Goal: Task Accomplishment & Management: Manage account settings

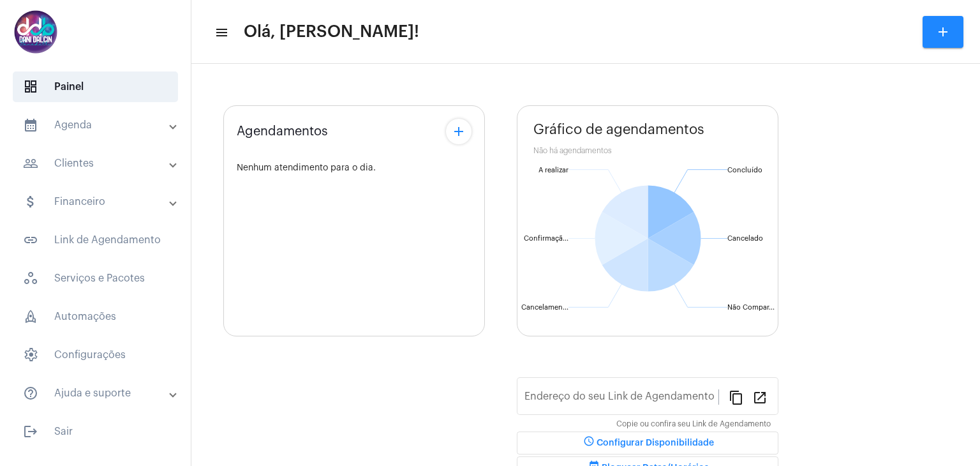
click at [112, 133] on mat-expansion-panel-header "calendar_month_outlined Agenda" at bounding box center [99, 125] width 183 height 31
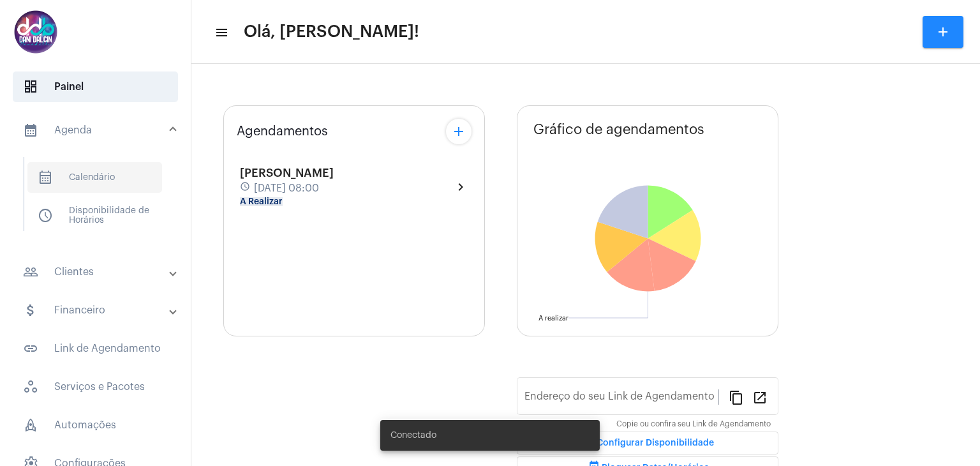
type input "https://neft.com.br/danielle-dalcin-benedetti"
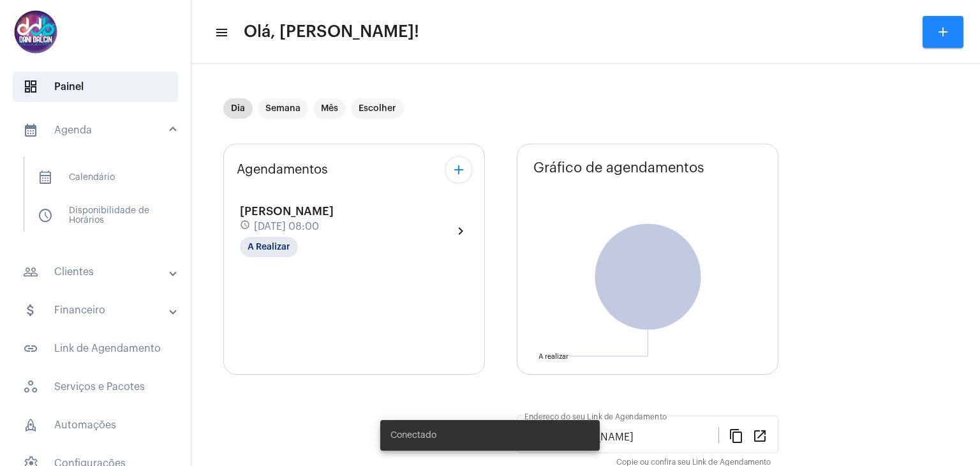
click at [108, 264] on mat-panel-title "people_outline Clientes" at bounding box center [96, 271] width 147 height 15
click at [102, 222] on span "people_outline Meus Clientes" at bounding box center [94, 218] width 135 height 31
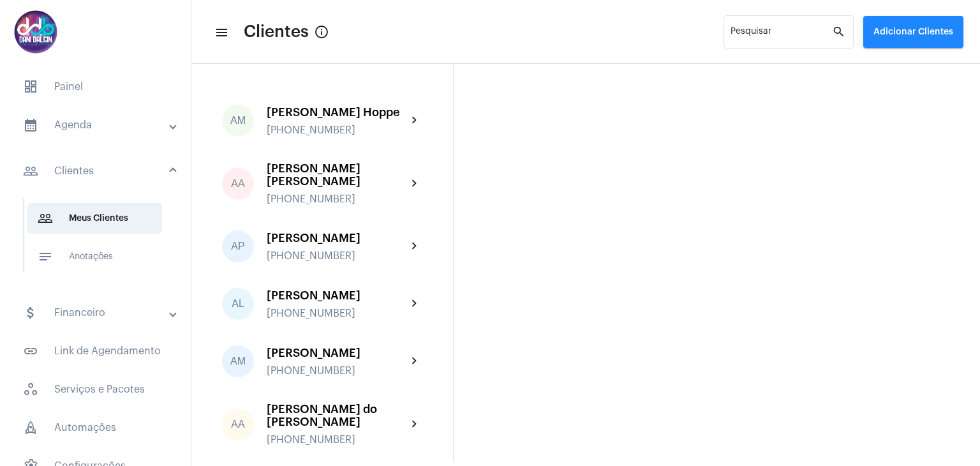
click at [142, 133] on mat-expansion-panel-header "calendar_month_outlined Agenda" at bounding box center [99, 125] width 183 height 31
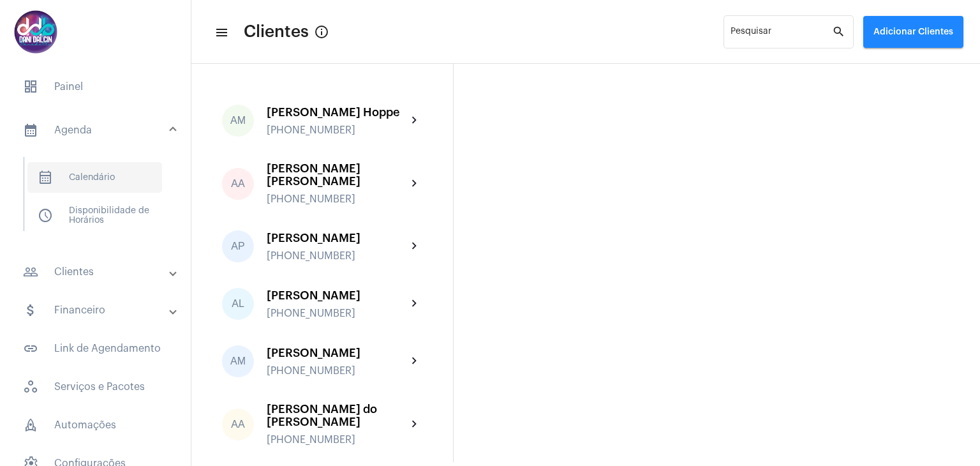
click at [137, 188] on span "calendar_month_outlined Calendário" at bounding box center [94, 177] width 135 height 31
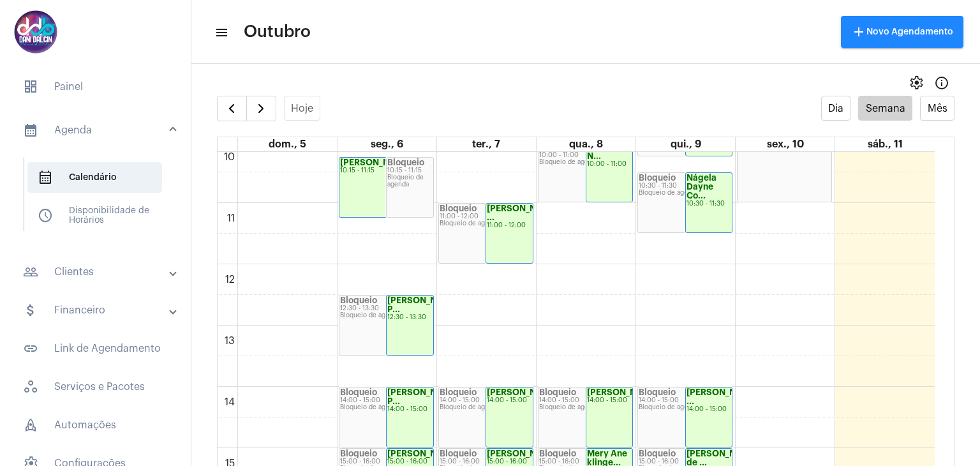
scroll to position [814, 0]
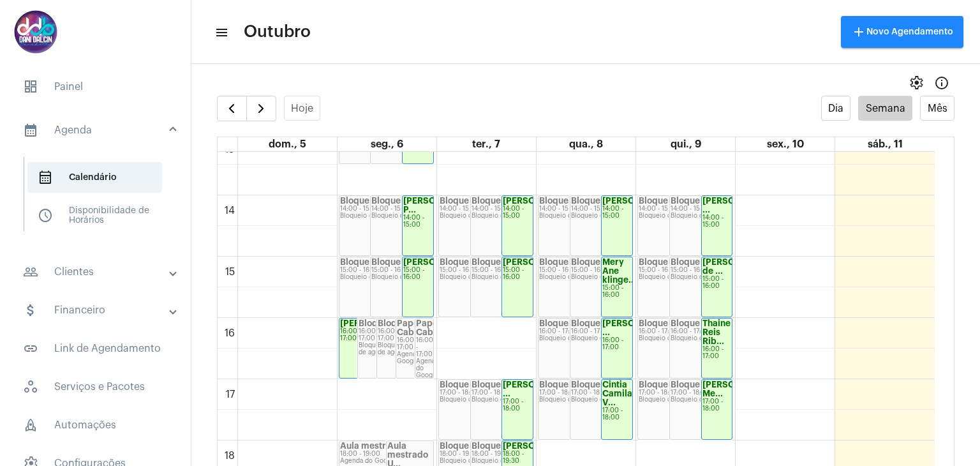
click at [620, 337] on div "[PERSON_NAME] ..." at bounding box center [616, 328] width 29 height 18
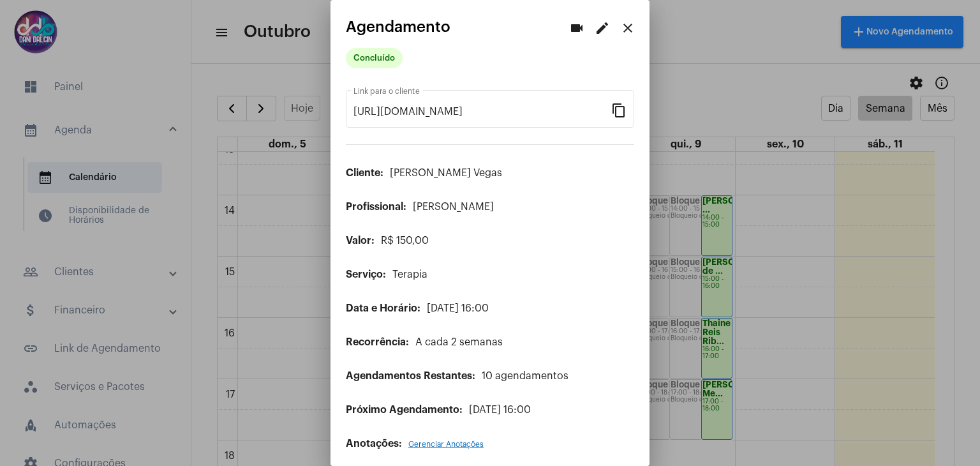
click at [600, 27] on button "edit" at bounding box center [603, 28] width 26 height 26
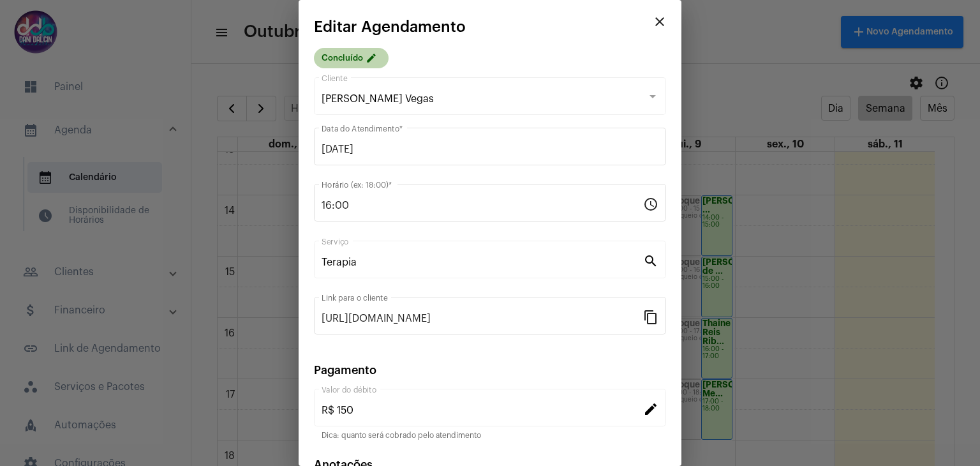
click at [332, 54] on mat-chip "Concluído edit" at bounding box center [351, 58] width 75 height 20
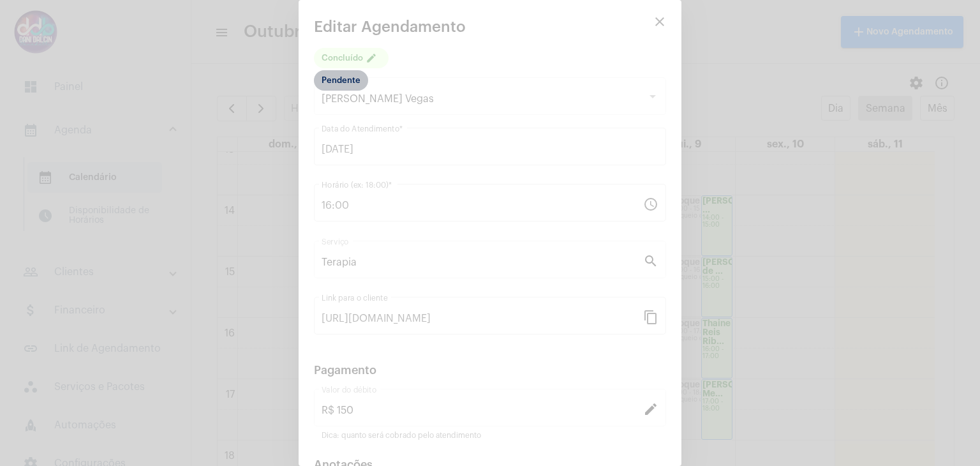
click at [348, 81] on mat-chip "Pendente" at bounding box center [341, 80] width 54 height 20
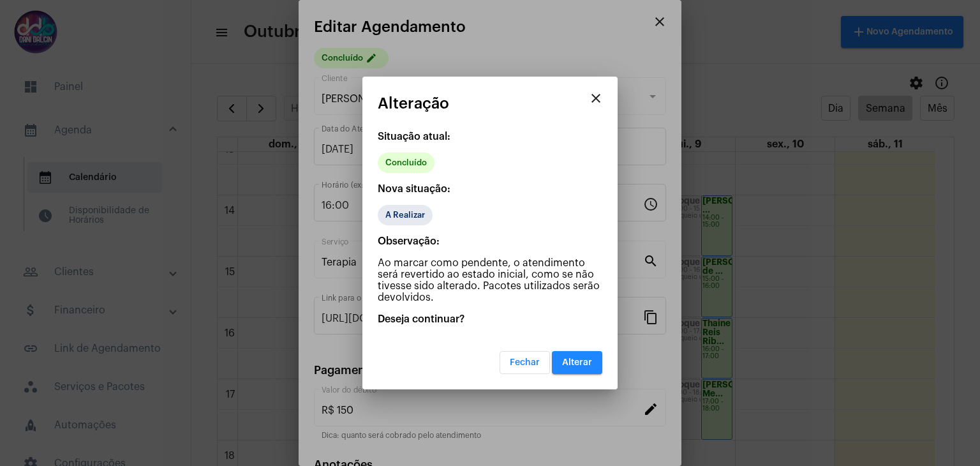
click at [572, 356] on button "Alterar" at bounding box center [577, 362] width 50 height 23
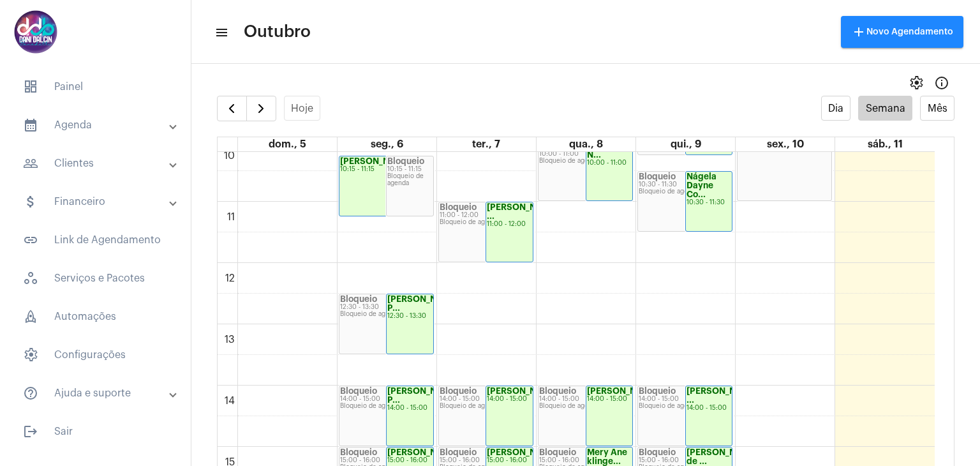
scroll to position [816, 0]
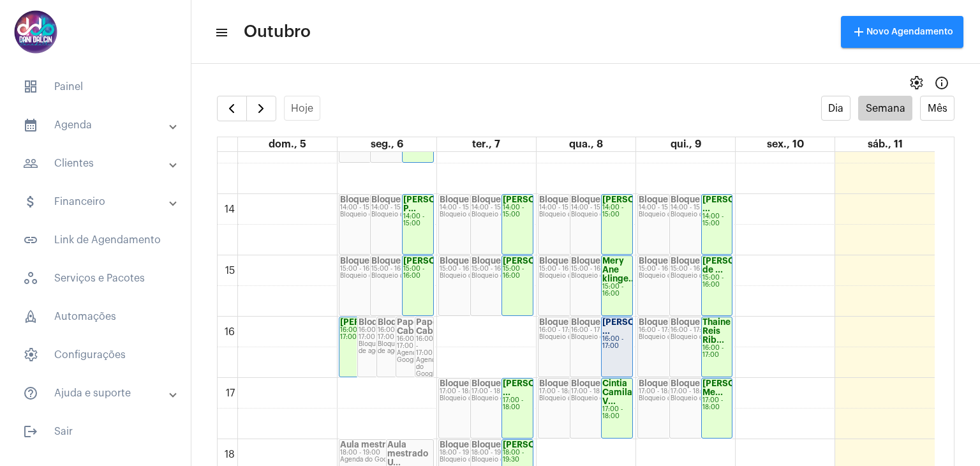
click at [615, 335] on strong "[PERSON_NAME] ..." at bounding box center [637, 326] width 71 height 17
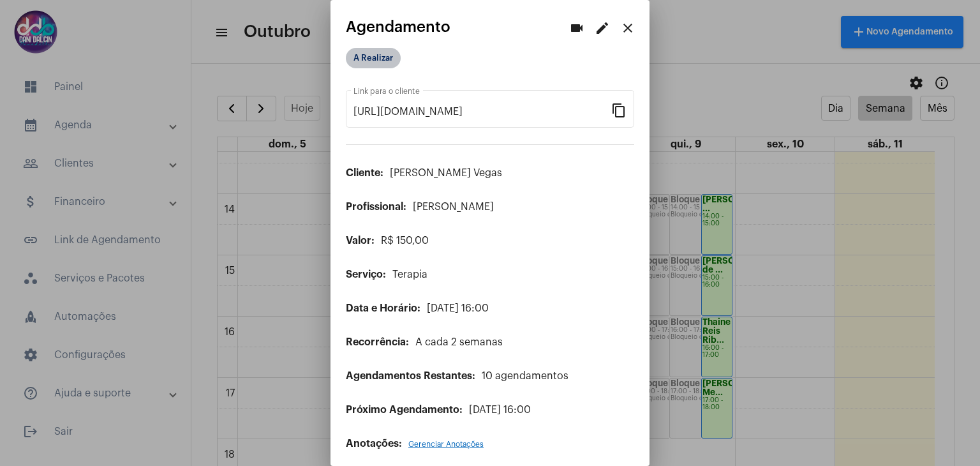
click at [366, 64] on mat-chip "A Realizar" at bounding box center [373, 58] width 55 height 20
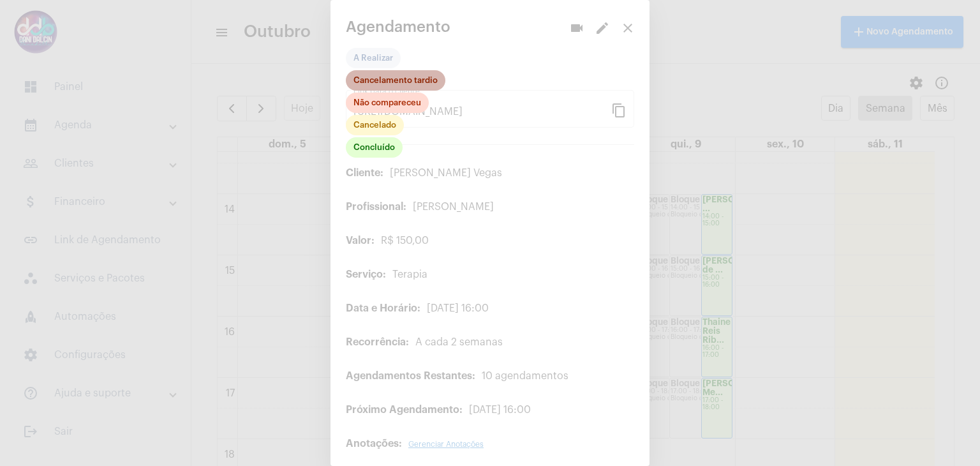
click at [392, 81] on mat-chip "Cancelamento tardio" at bounding box center [396, 80] width 100 height 20
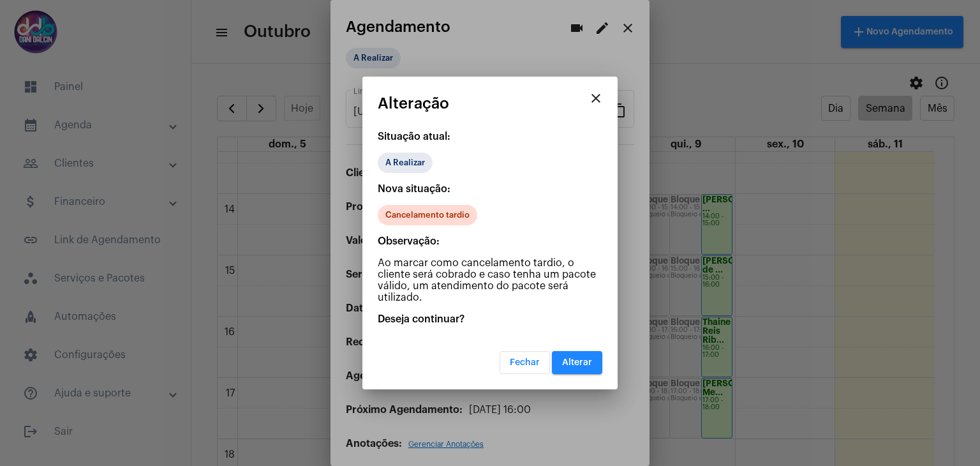
click at [585, 359] on span "Alterar" at bounding box center [577, 362] width 30 height 9
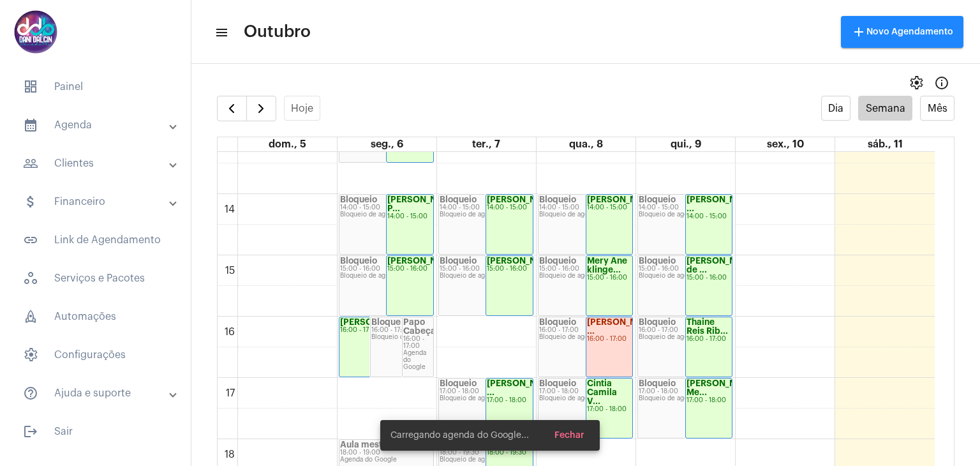
click at [96, 156] on mat-panel-title "people_outline Clientes" at bounding box center [96, 163] width 147 height 15
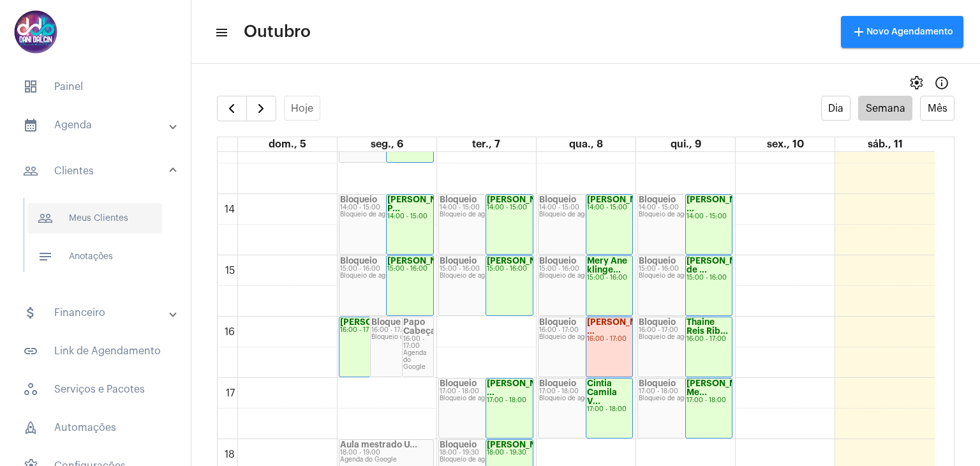
click at [115, 225] on span "people_outline Meus Clientes" at bounding box center [94, 218] width 135 height 31
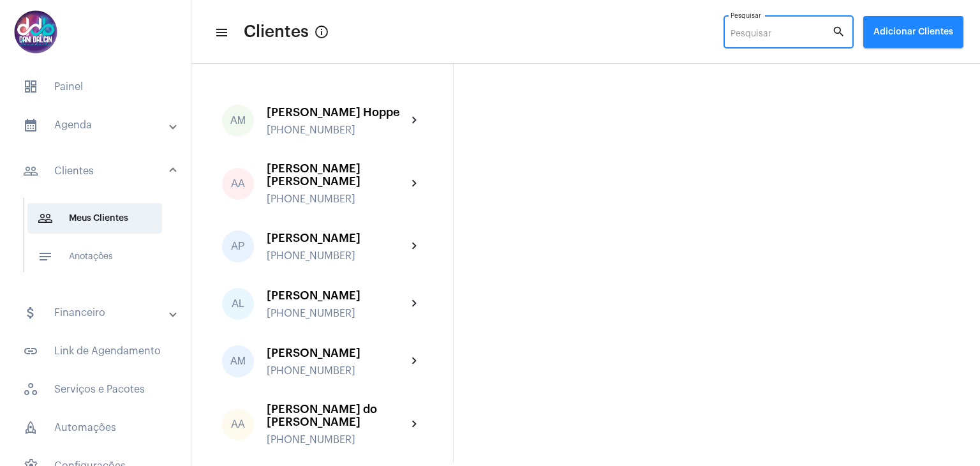
click at [739, 37] on input "Pesquisar" at bounding box center [781, 34] width 101 height 10
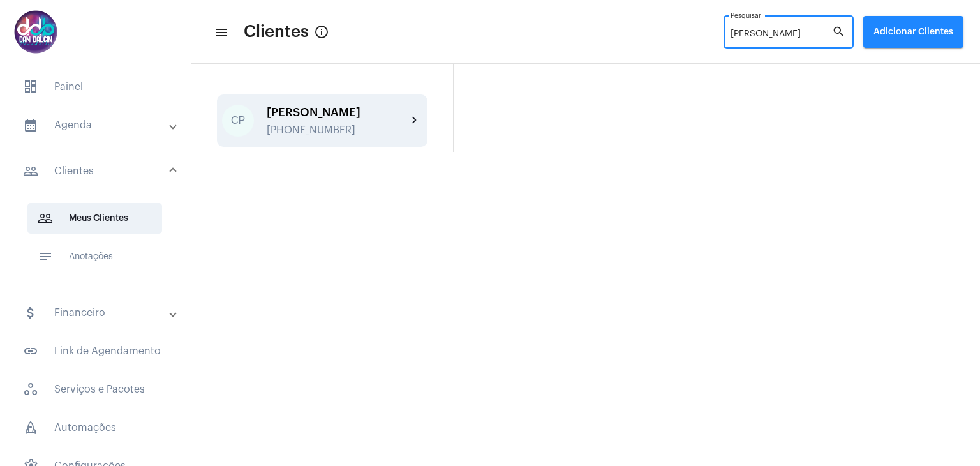
type input "carla"
click at [360, 131] on div "+5511999176469" at bounding box center [337, 129] width 140 height 11
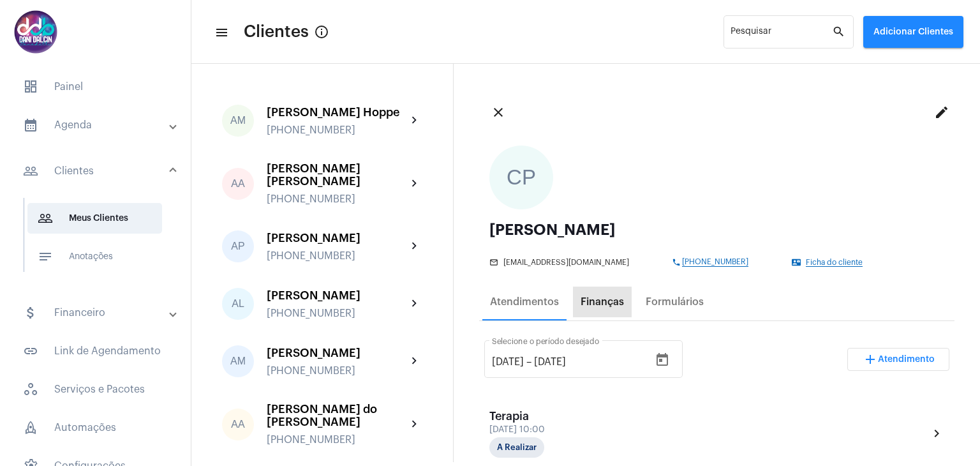
click at [606, 301] on div "Finanças" at bounding box center [602, 301] width 43 height 11
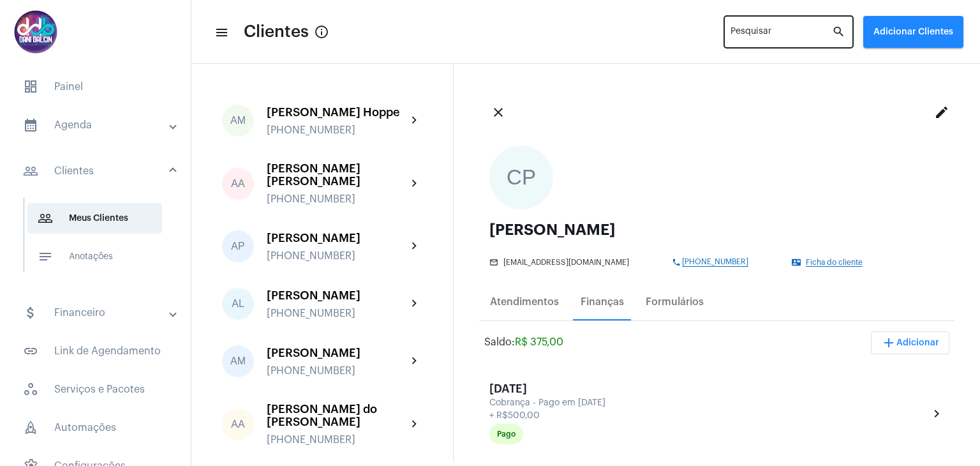
click at [768, 21] on div "Pesquisar" at bounding box center [781, 30] width 101 height 35
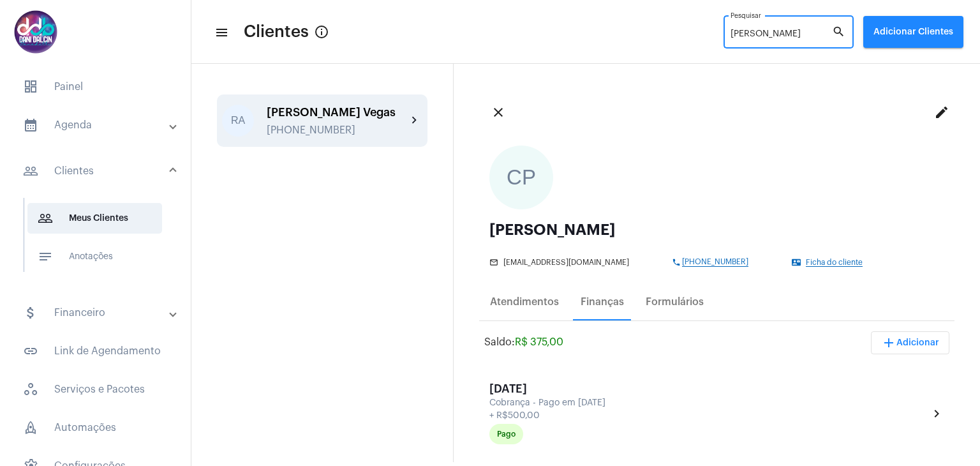
type input "rafael"
click at [283, 136] on div "+5511975531084" at bounding box center [337, 129] width 140 height 11
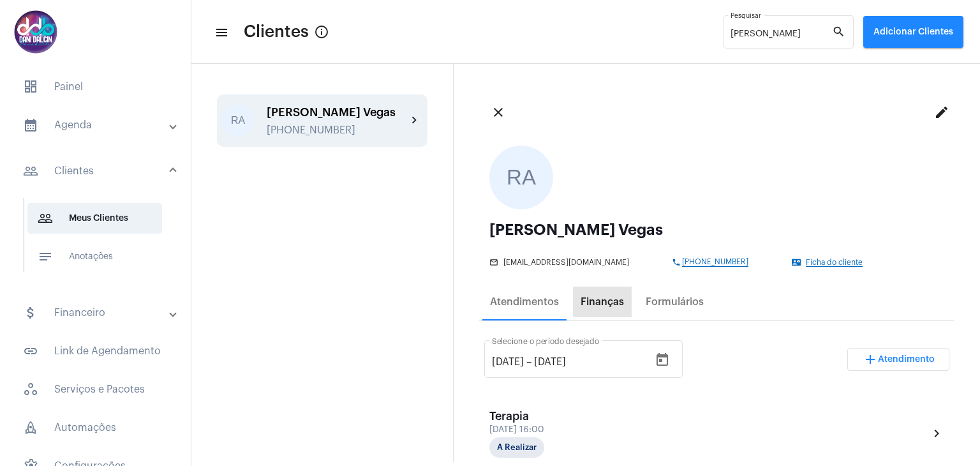
click at [612, 304] on div "Finanças" at bounding box center [602, 301] width 43 height 11
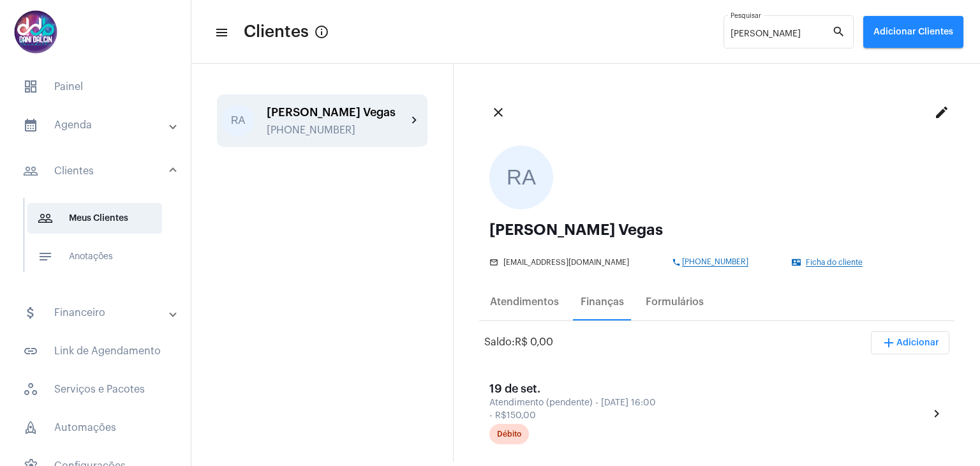
click at [897, 341] on span "add Adicionar" at bounding box center [910, 342] width 58 height 9
click at [886, 376] on span "attach_money Recebimento Avulso" at bounding box center [876, 375] width 107 height 23
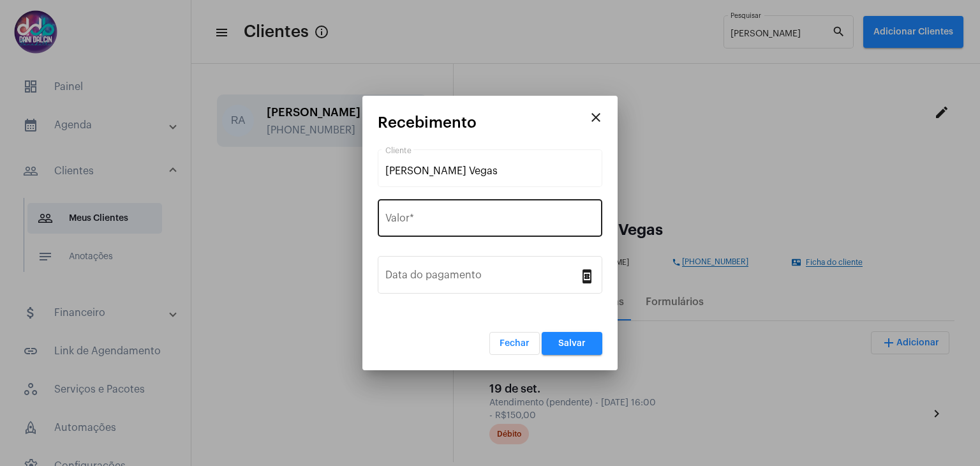
click at [470, 212] on div "Valor *" at bounding box center [489, 217] width 209 height 40
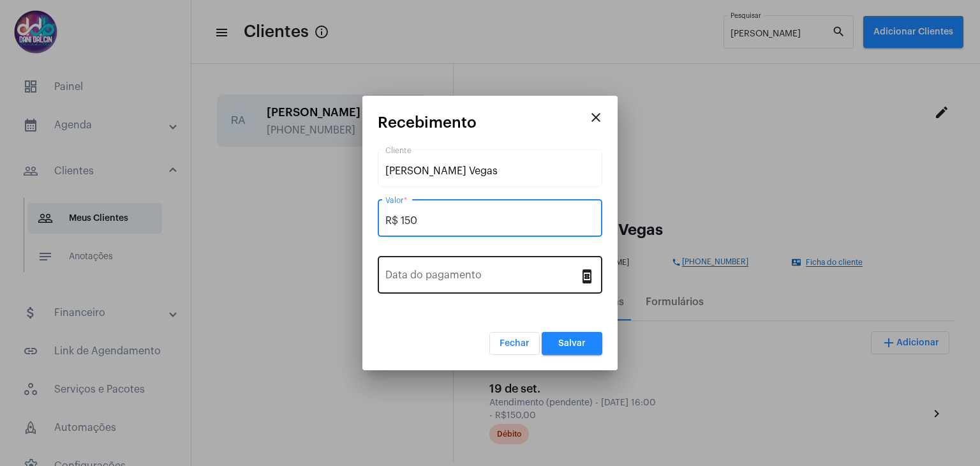
type input "R$ 150"
click at [480, 288] on div "Data do pagamento" at bounding box center [482, 273] width 194 height 40
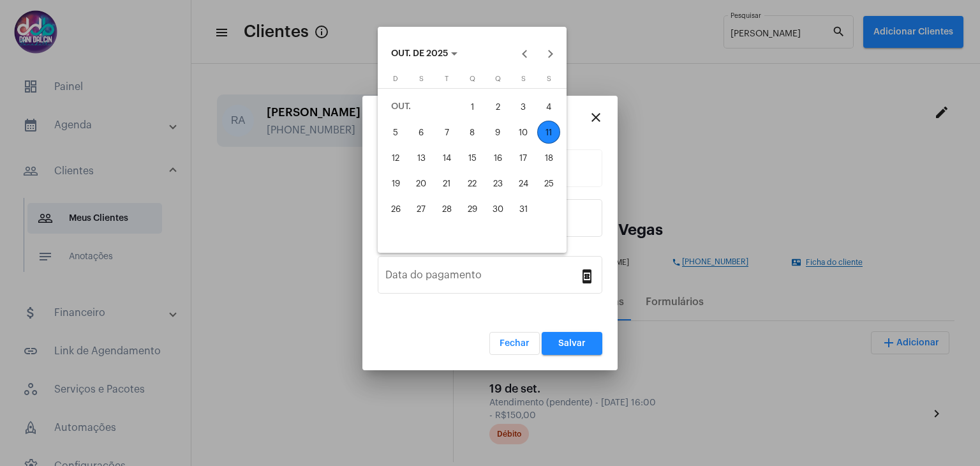
click at [496, 128] on div "9" at bounding box center [497, 132] width 23 height 23
type input "09/10/2025"
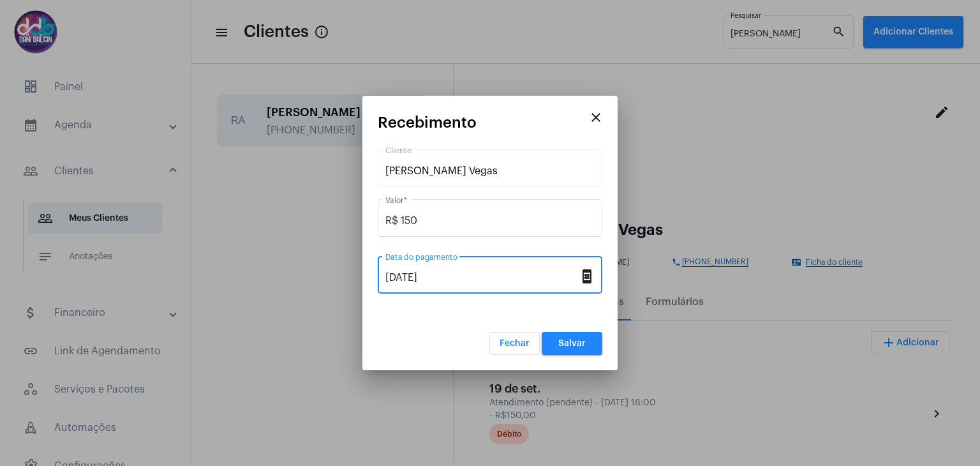
click at [565, 338] on button "Salvar" at bounding box center [572, 343] width 61 height 23
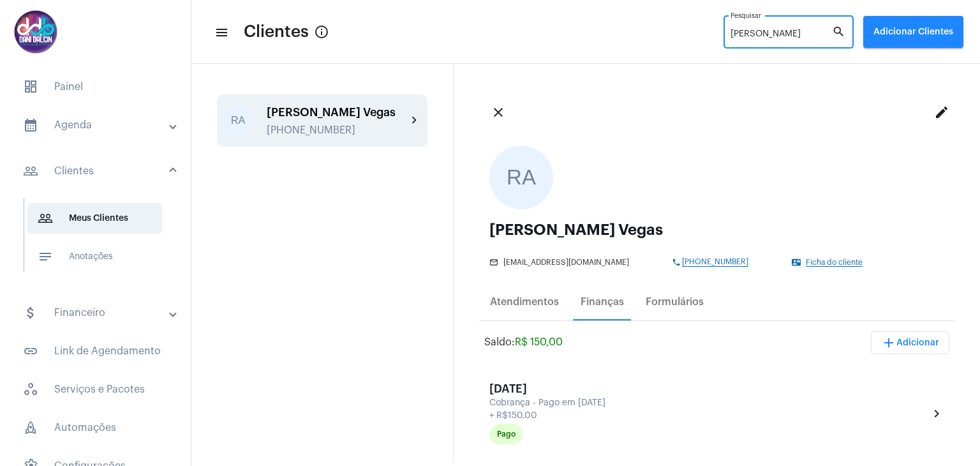
click at [763, 33] on input "rafael" at bounding box center [781, 34] width 101 height 10
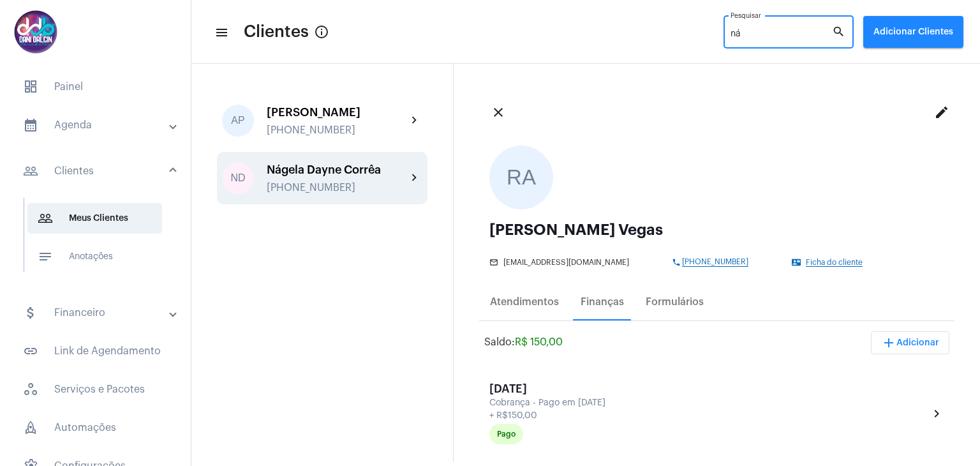
type input "ná"
click at [348, 169] on div "Nágela Dayne Corrêa" at bounding box center [337, 169] width 140 height 13
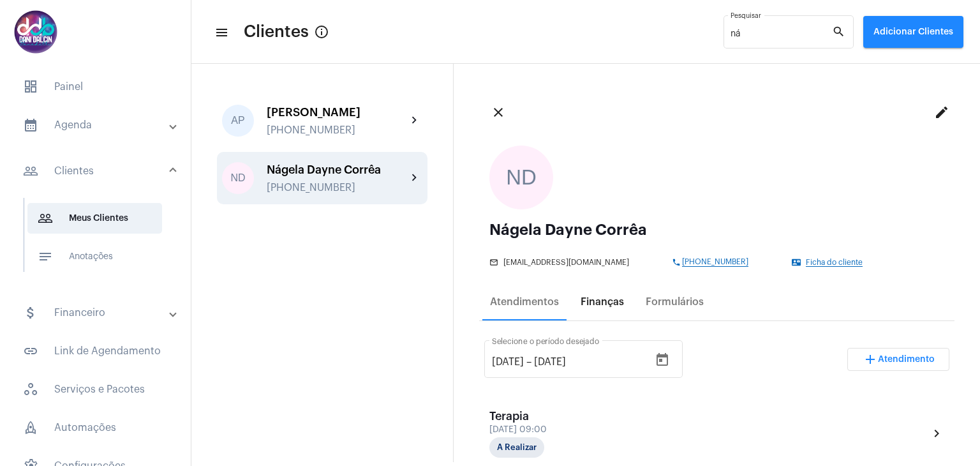
click at [602, 309] on div "Finanças" at bounding box center [602, 302] width 59 height 31
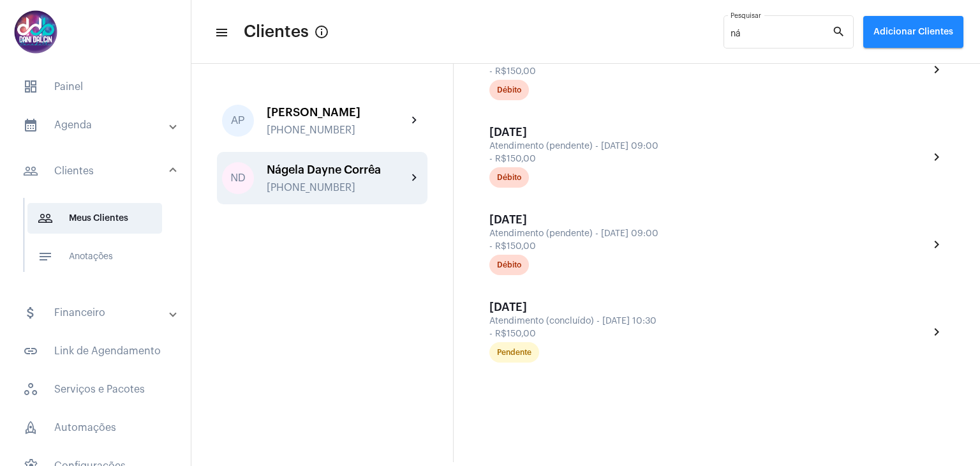
scroll to position [957, 0]
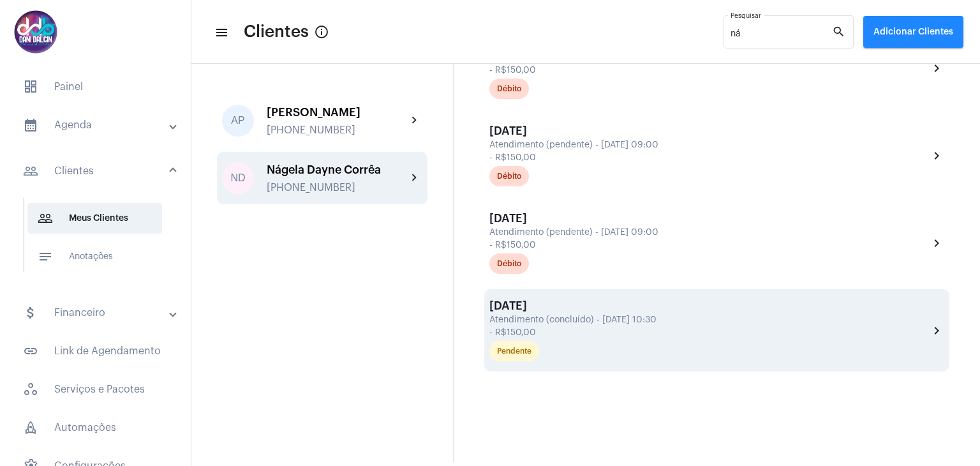
click at [624, 323] on div "2 de out. Atendimento (concluído) - 9 de out., 10:30 - R$150,00 Pendente" at bounding box center [709, 330] width 440 height 62
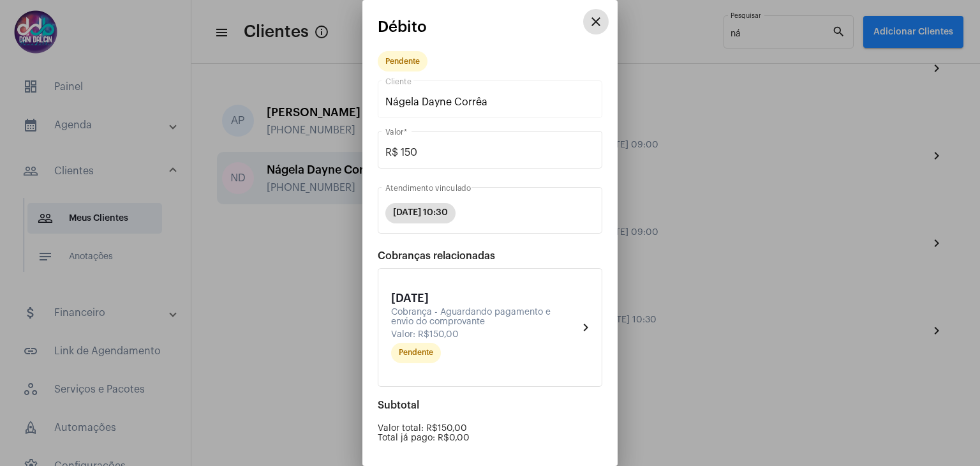
scroll to position [121, 0]
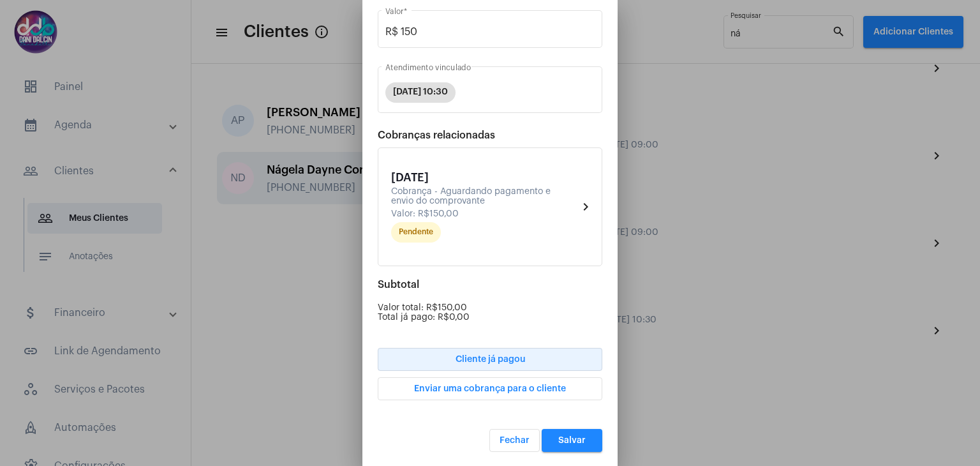
click at [518, 355] on span "Cliente já pagou" at bounding box center [491, 359] width 70 height 9
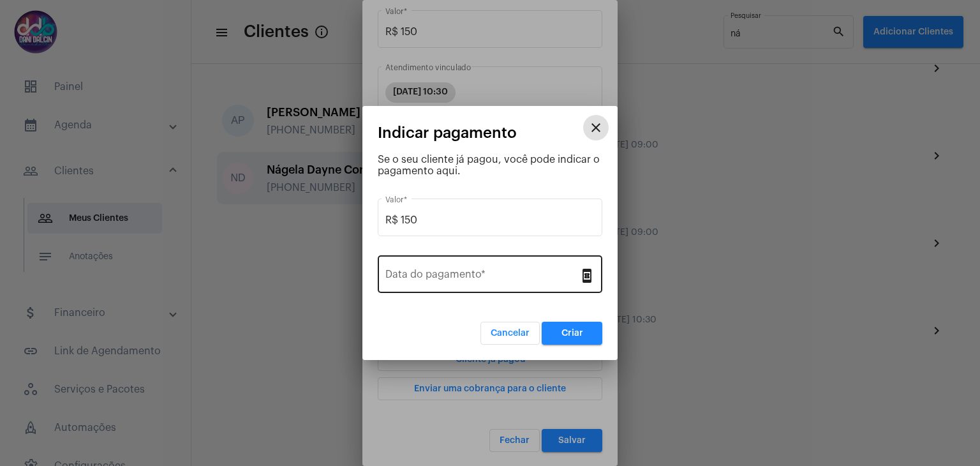
click at [486, 257] on div "Data do pagamento *" at bounding box center [482, 273] width 194 height 40
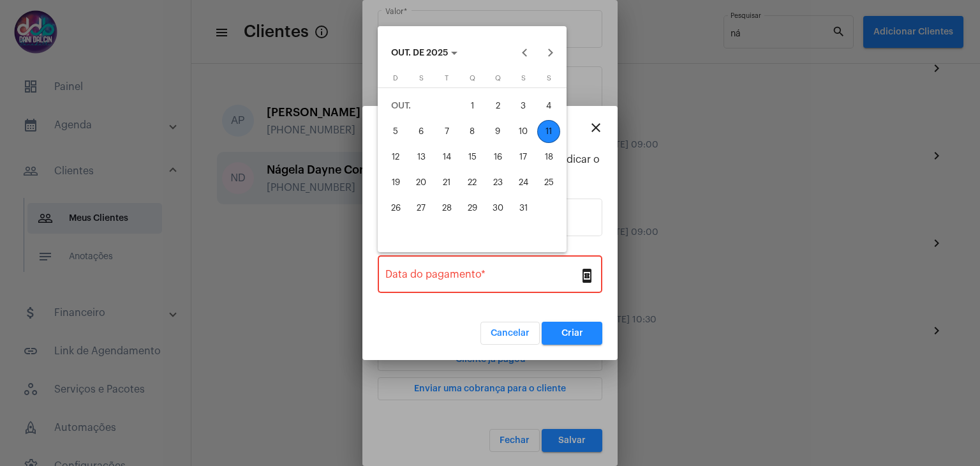
click at [525, 142] on div "10" at bounding box center [523, 131] width 23 height 23
type input "10/10/2025"
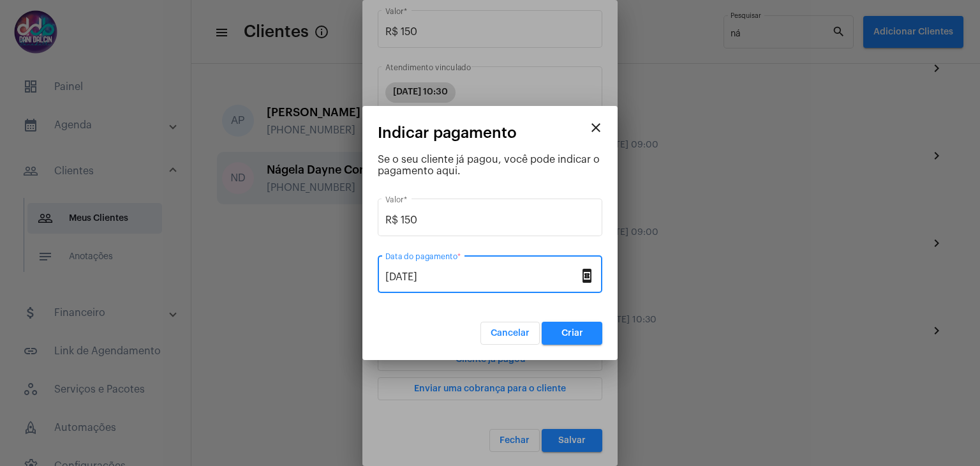
click at [570, 332] on span "Criar" at bounding box center [573, 333] width 22 height 9
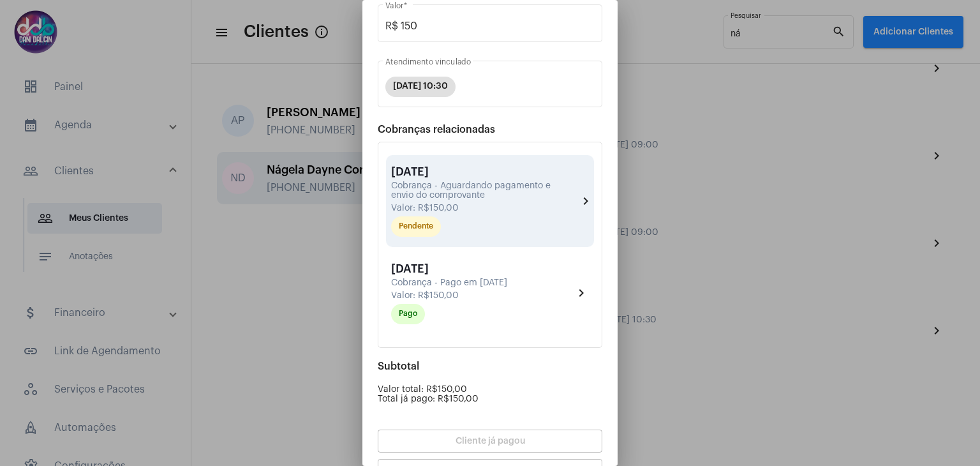
scroll to position [207, 0]
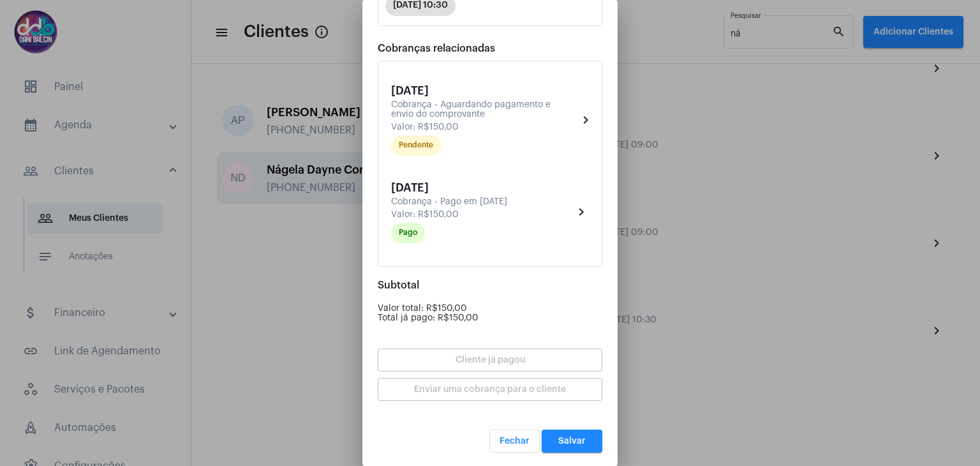
click at [554, 451] on mat-dialog-container "close Débito Pago Nágela Dayne Corrêa Cliente R$ 150 Valor * 09/10/25, 10:30 At…" at bounding box center [489, 233] width 255 height 466
click at [567, 445] on button "Salvar" at bounding box center [572, 440] width 61 height 23
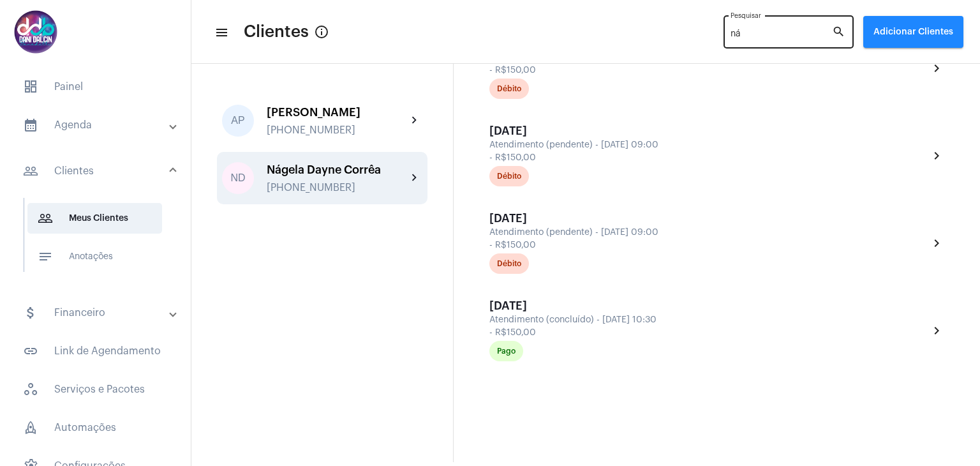
click at [741, 38] on input "ná" at bounding box center [781, 34] width 101 height 10
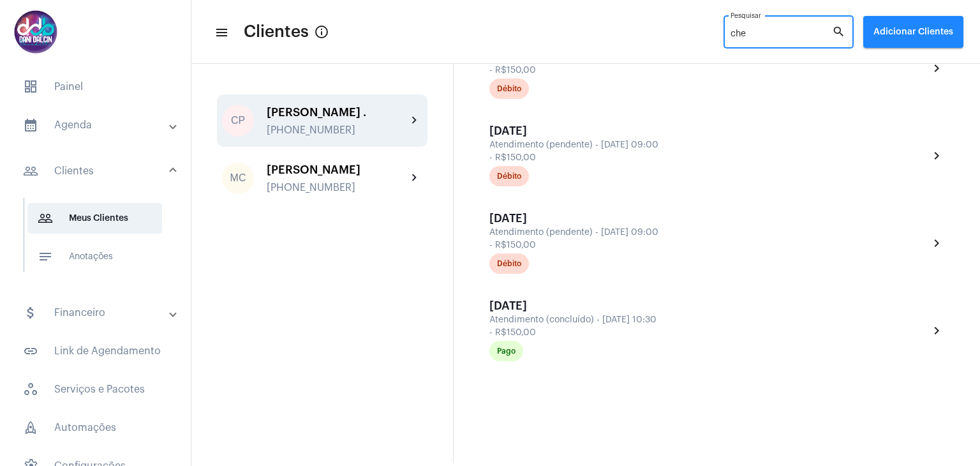
type input "che"
click at [347, 119] on div "Cherida Pires Couto Carvalho ." at bounding box center [337, 112] width 140 height 13
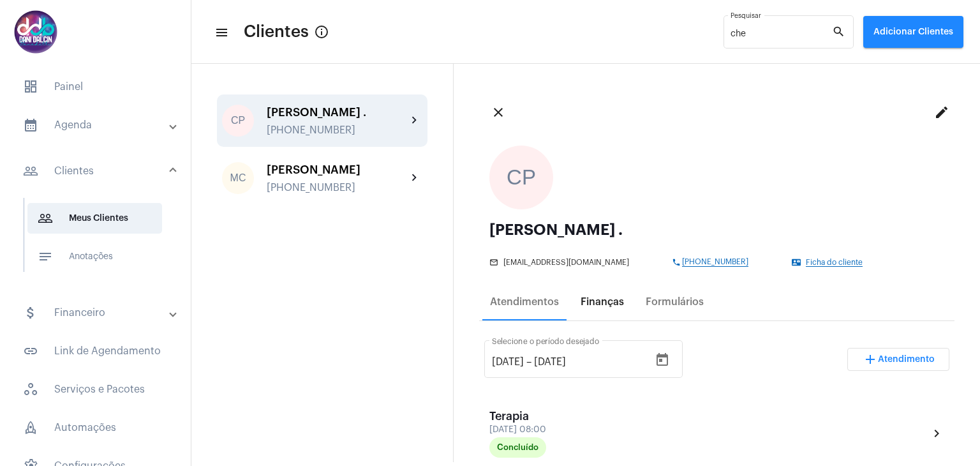
click at [613, 306] on div "Finanças" at bounding box center [602, 301] width 43 height 11
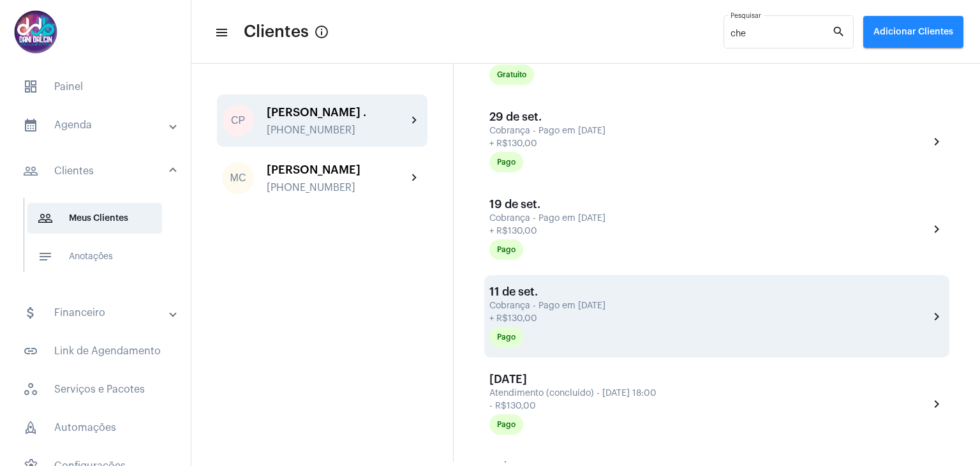
scroll to position [702, 0]
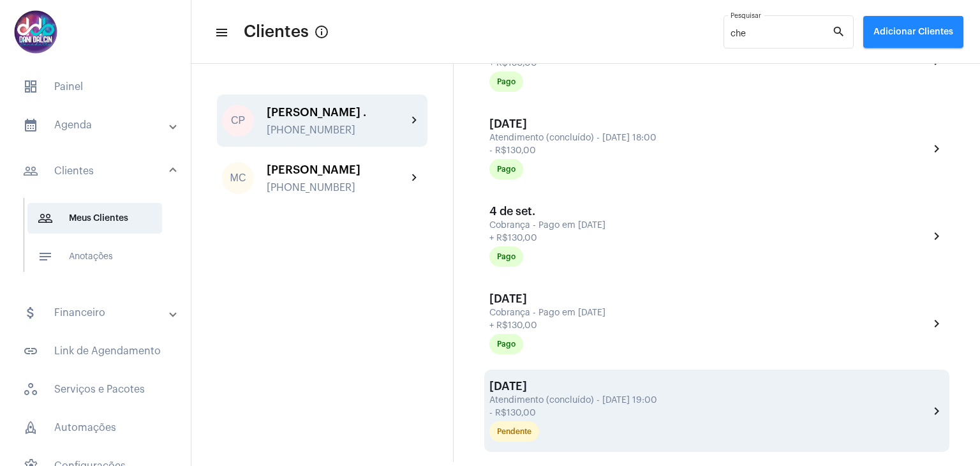
click at [610, 409] on div "- R$130,00" at bounding box center [707, 413] width 436 height 10
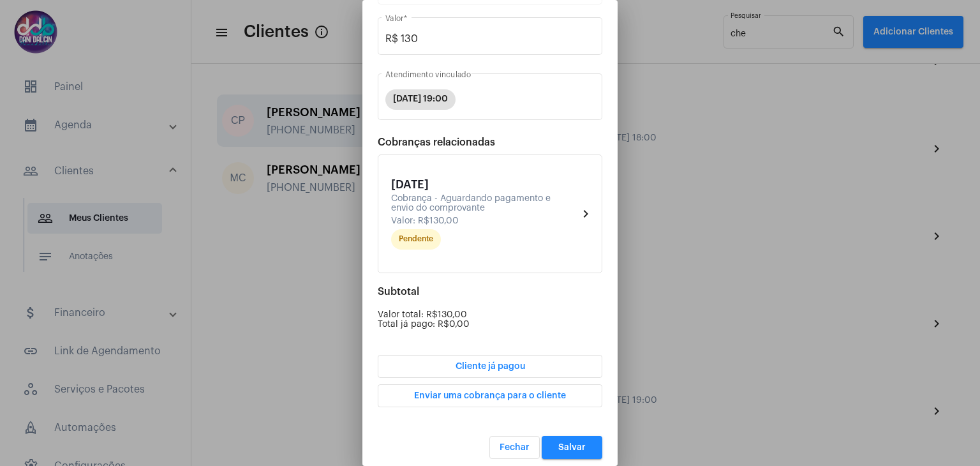
scroll to position [121, 0]
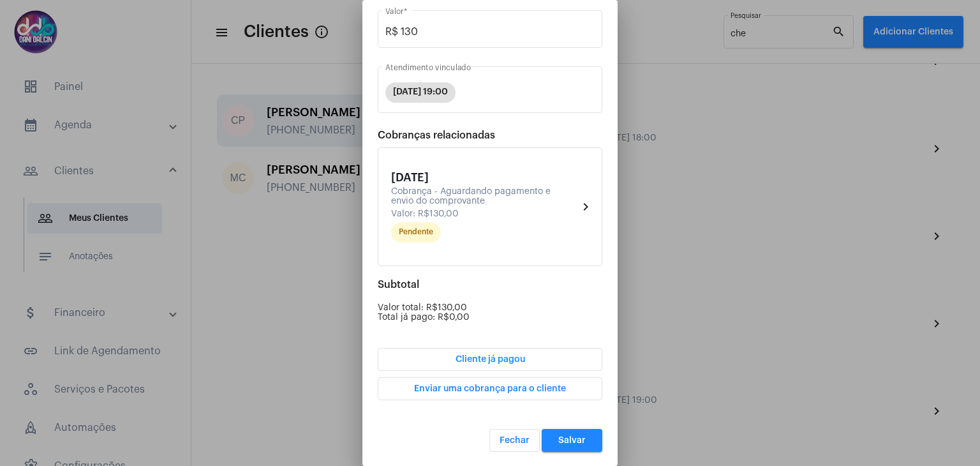
click at [512, 436] on span "Fechar" at bounding box center [515, 440] width 30 height 9
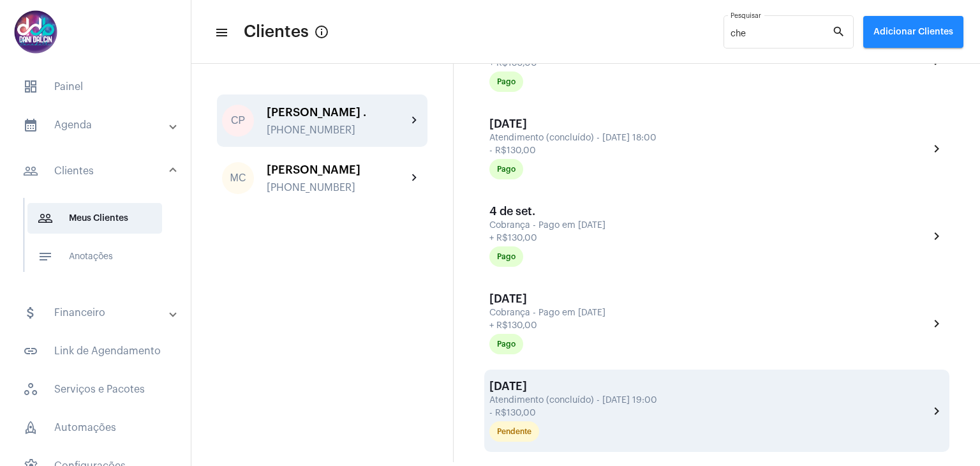
click at [588, 396] on div "Atendimento (concluído) - 28 de ago., 19:00" at bounding box center [707, 401] width 436 height 10
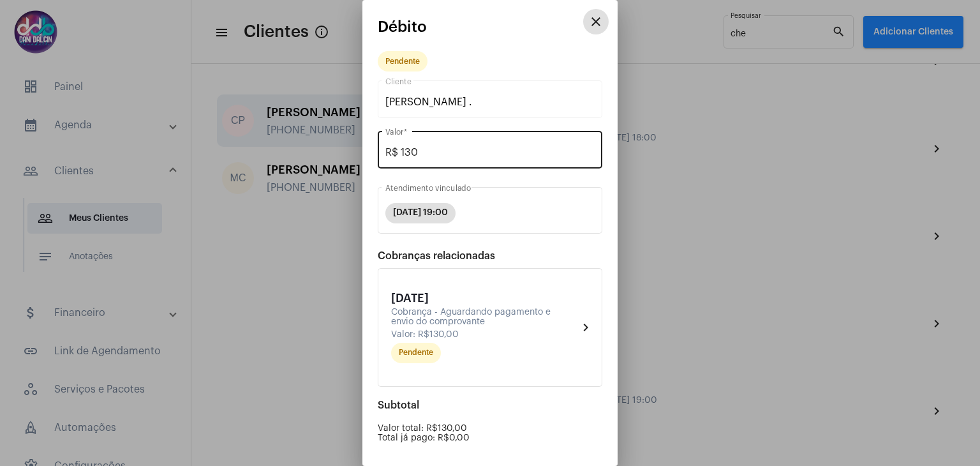
click at [488, 144] on div "R$ 130 Valor *" at bounding box center [489, 148] width 209 height 40
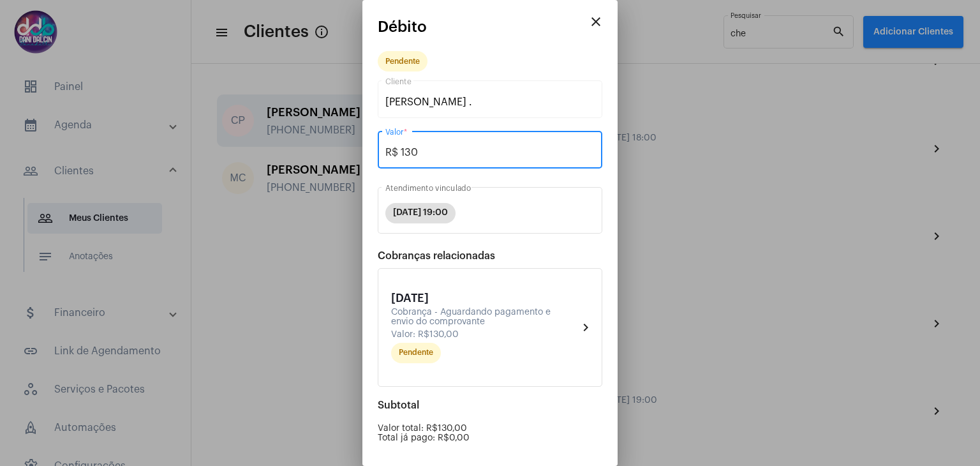
click at [468, 151] on input "R$ 130" at bounding box center [489, 152] width 209 height 11
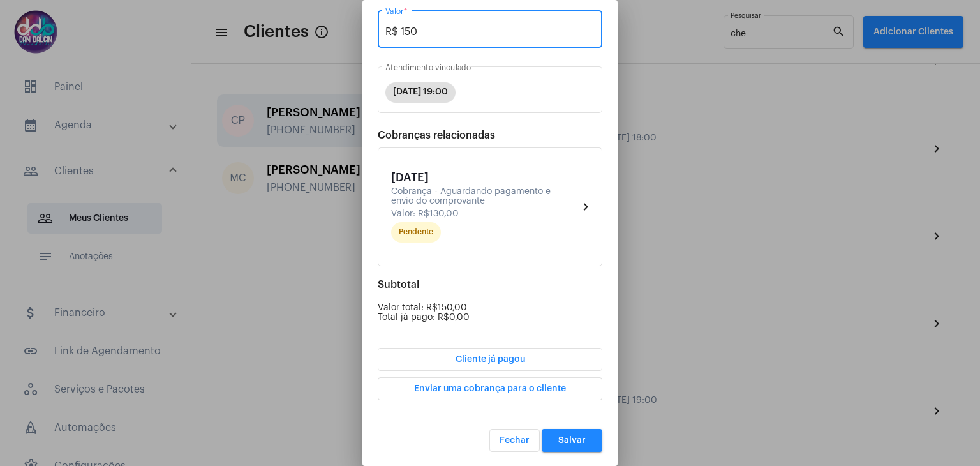
type input "R$ 150"
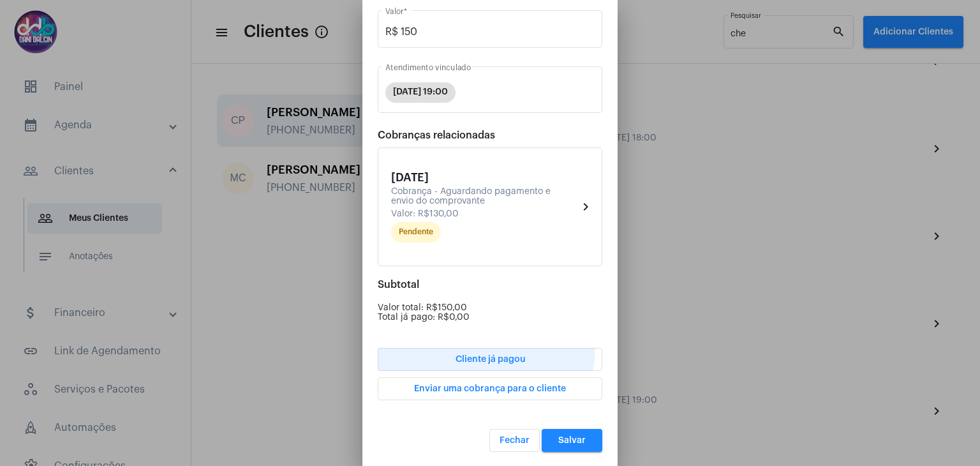
click at [483, 348] on button "Cliente já pagou" at bounding box center [490, 359] width 225 height 23
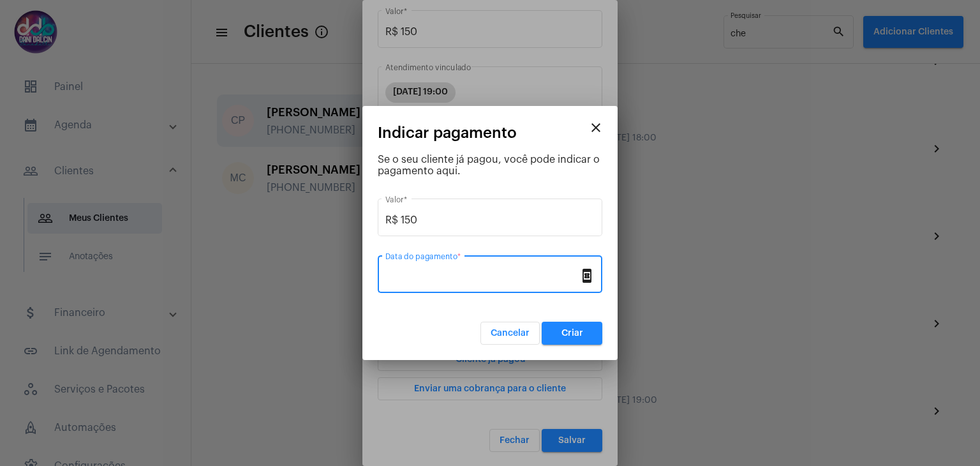
click at [452, 272] on input "Data do pagamento *" at bounding box center [482, 276] width 194 height 11
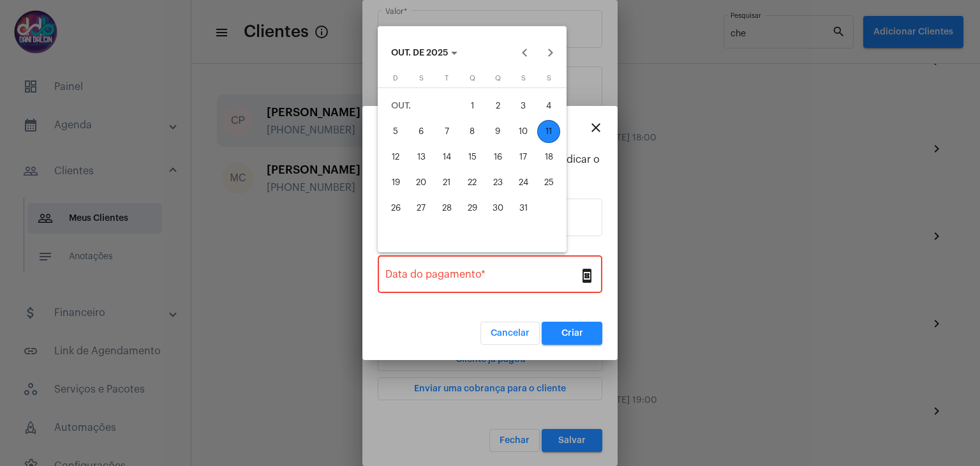
click at [502, 132] on div "9" at bounding box center [497, 131] width 23 height 23
type input "09/10/2025"
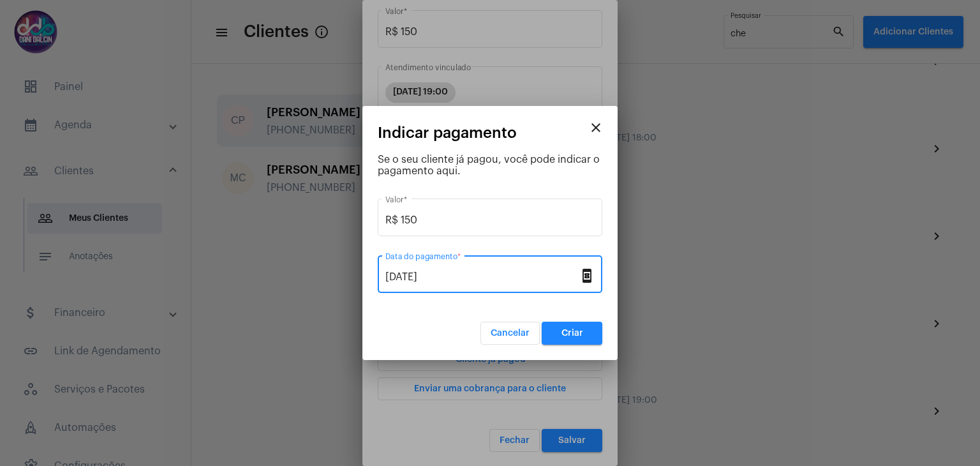
click at [557, 325] on button "Criar" at bounding box center [572, 333] width 61 height 23
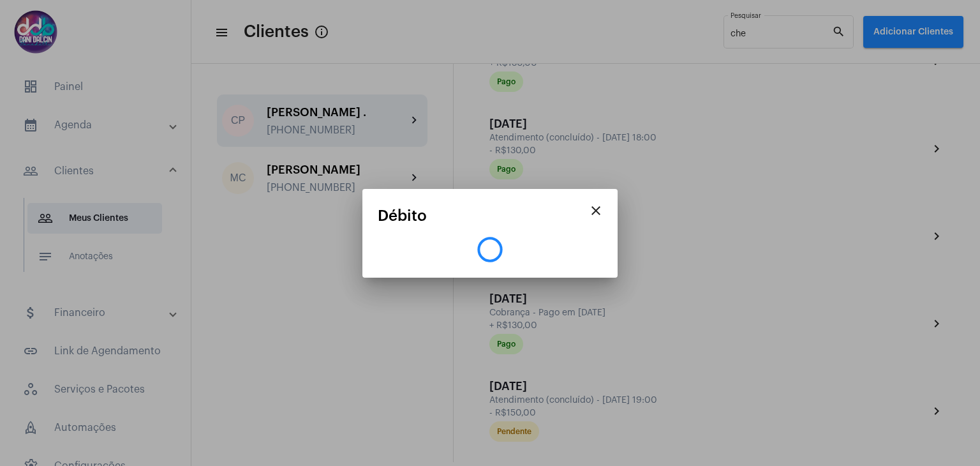
scroll to position [0, 0]
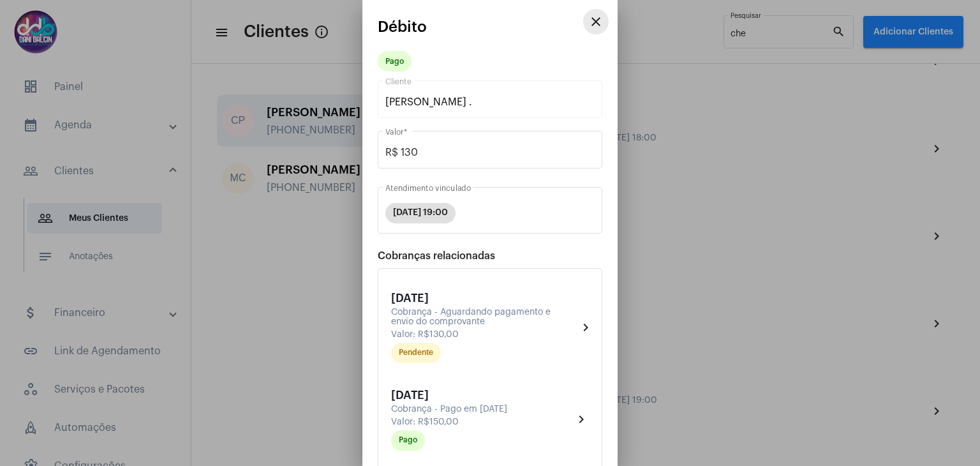
click at [592, 21] on mat-icon "close" at bounding box center [595, 21] width 15 height 15
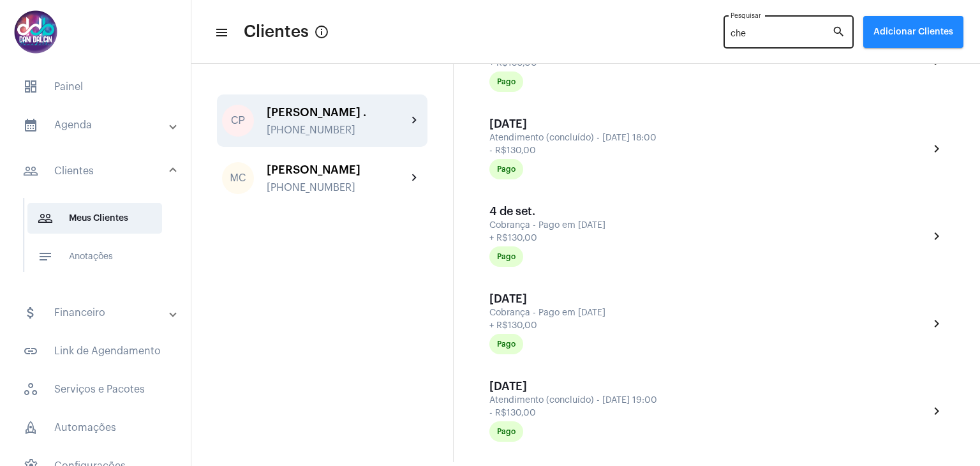
click at [756, 26] on div "che Pesquisar" at bounding box center [781, 30] width 101 height 35
click at [755, 49] on div "che Pesquisar search" at bounding box center [789, 37] width 130 height 45
click at [754, 36] on input "che" at bounding box center [781, 34] width 101 height 10
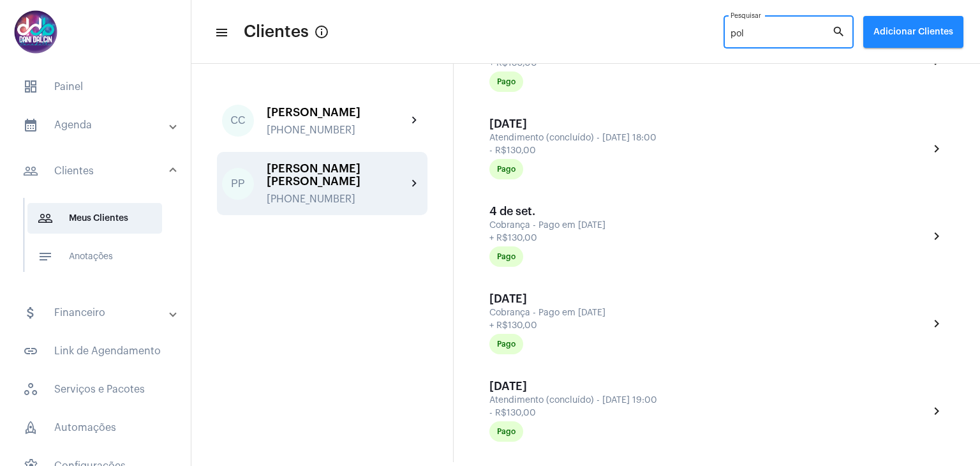
type input "pol"
click at [322, 182] on div "Polyana Pezini Del Giudice" at bounding box center [337, 175] width 140 height 26
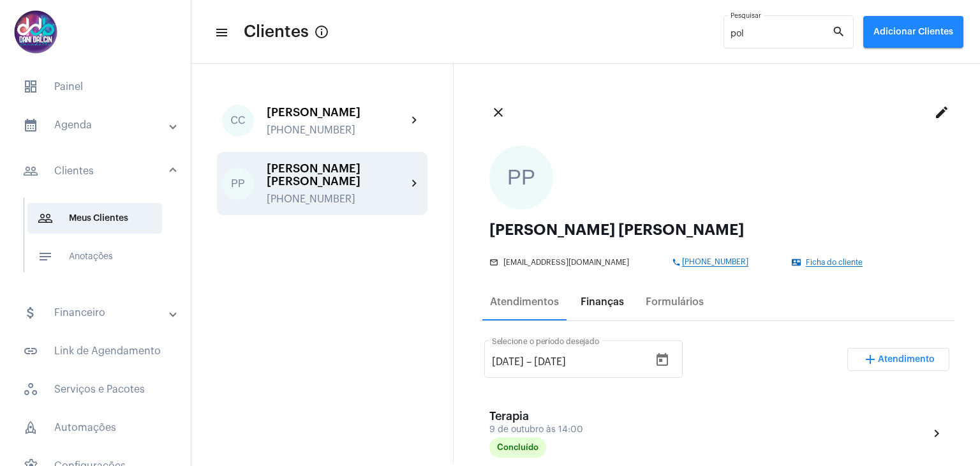
click at [605, 304] on div "Finanças" at bounding box center [602, 301] width 43 height 11
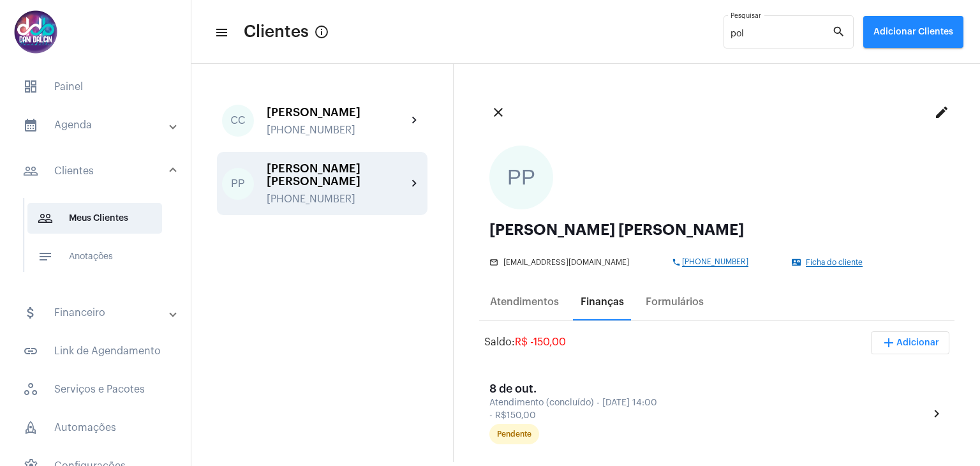
scroll to position [191, 0]
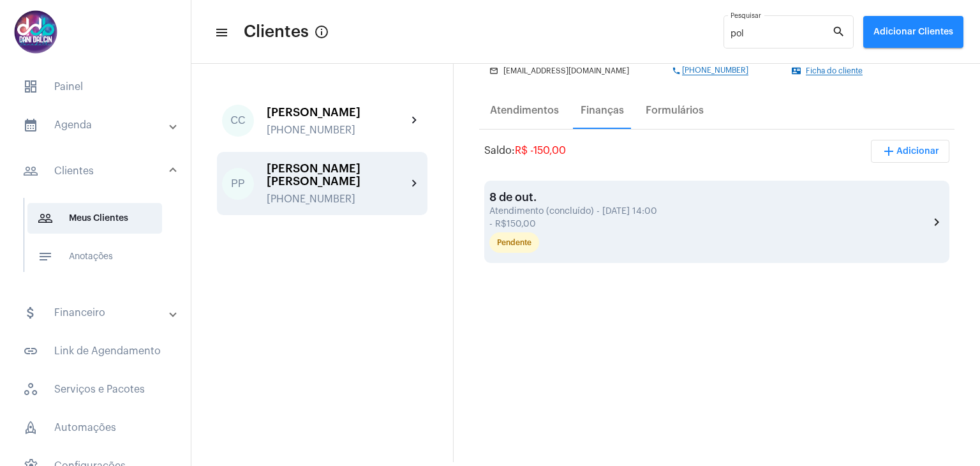
click at [610, 217] on div "8 de out. Atendimento (concluído) - 9 de out., 14:00 - R$150,00 Pendente" at bounding box center [709, 222] width 440 height 62
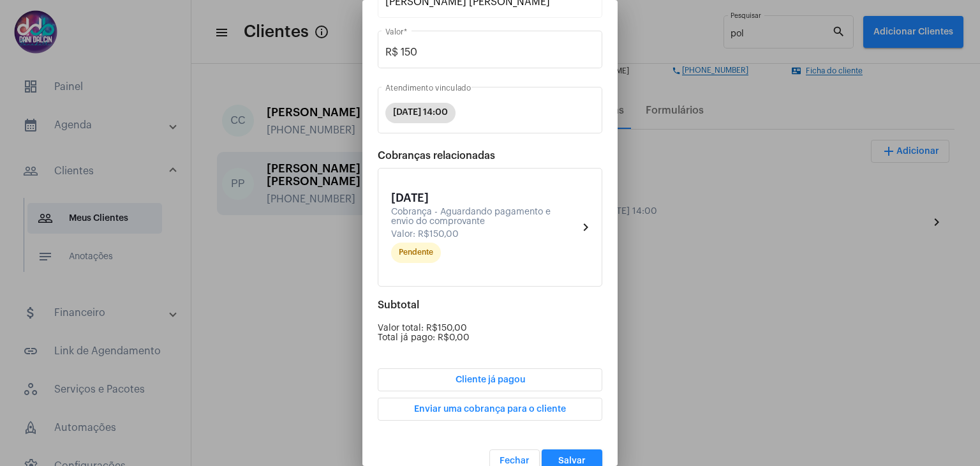
scroll to position [121, 0]
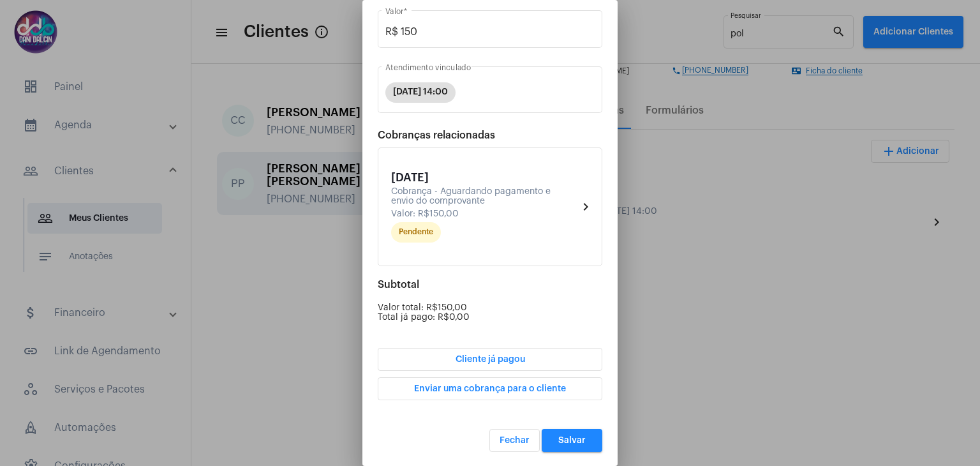
click at [518, 362] on button "Cliente já pagou" at bounding box center [490, 359] width 225 height 23
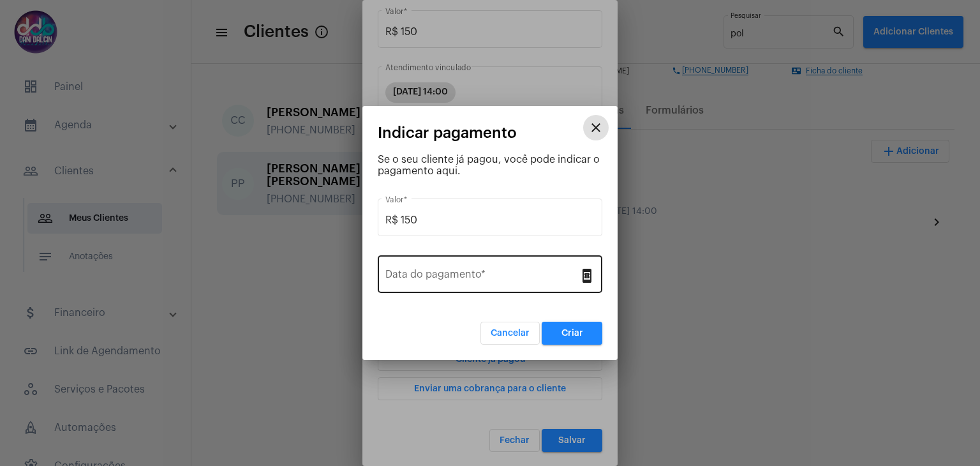
click at [406, 279] on input "Data do pagamento *" at bounding box center [482, 276] width 194 height 11
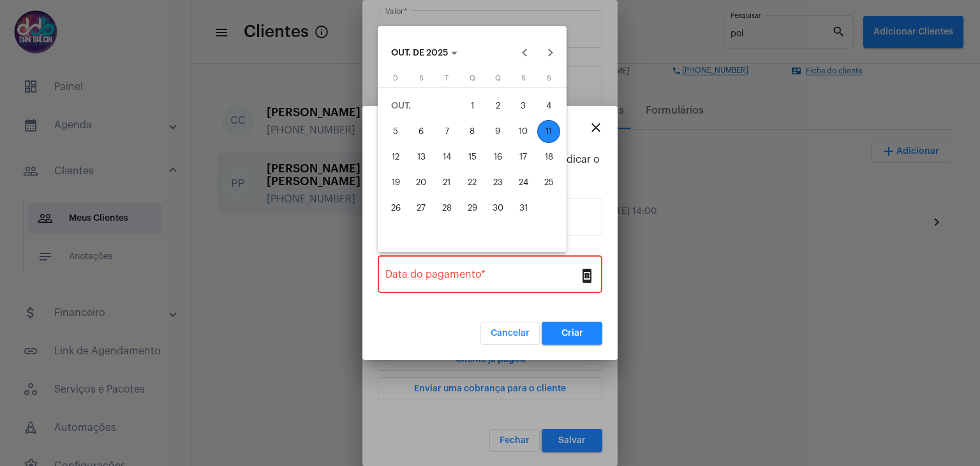
click at [495, 132] on div "9" at bounding box center [497, 131] width 23 height 23
type input "09/10/2025"
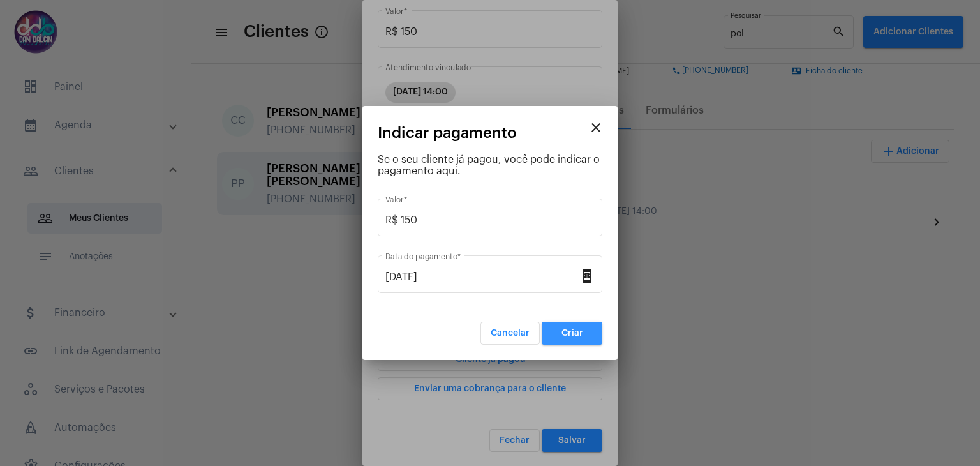
click at [562, 330] on span "Criar" at bounding box center [573, 333] width 22 height 9
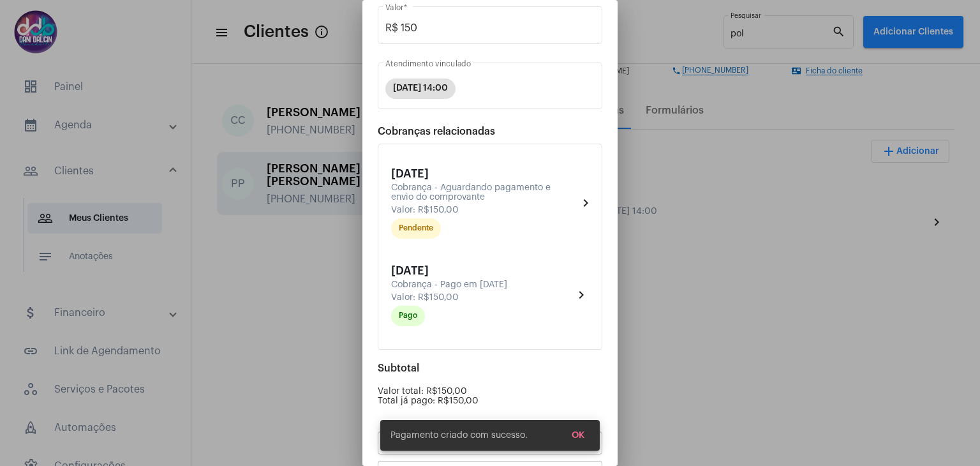
scroll to position [207, 0]
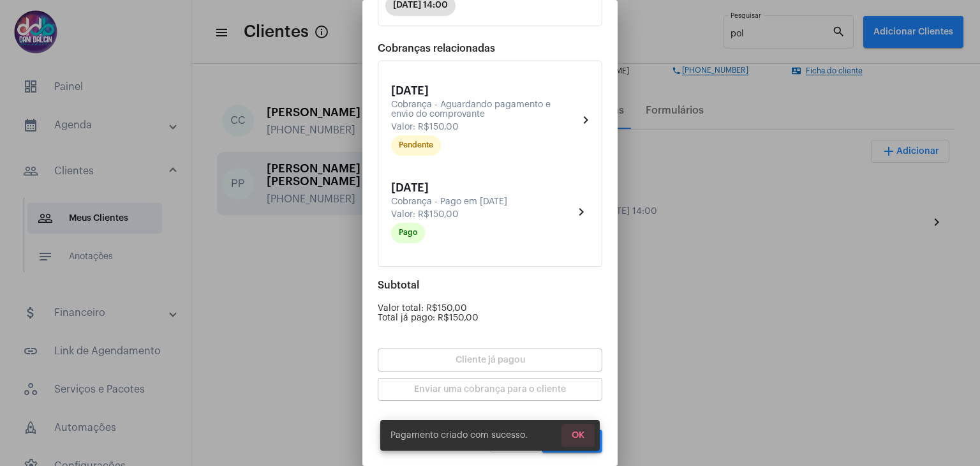
click at [581, 433] on span "OK" at bounding box center [578, 435] width 13 height 9
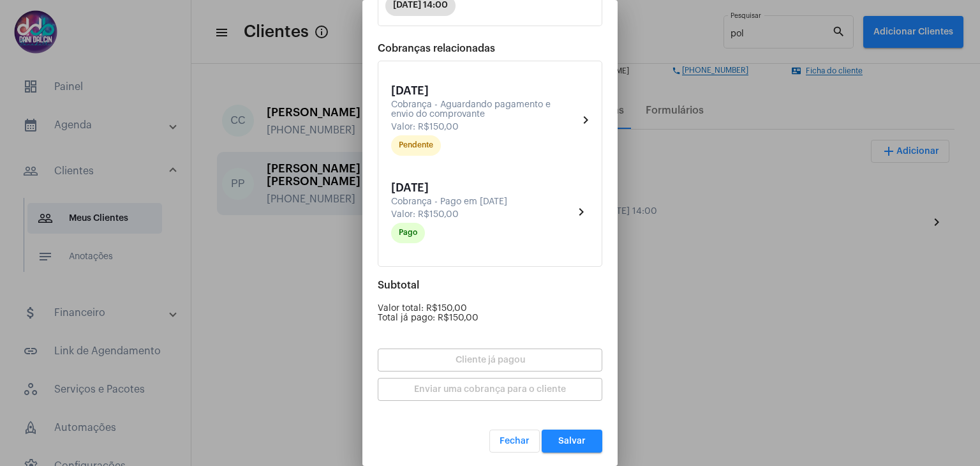
click at [581, 433] on button "Salvar" at bounding box center [572, 440] width 61 height 23
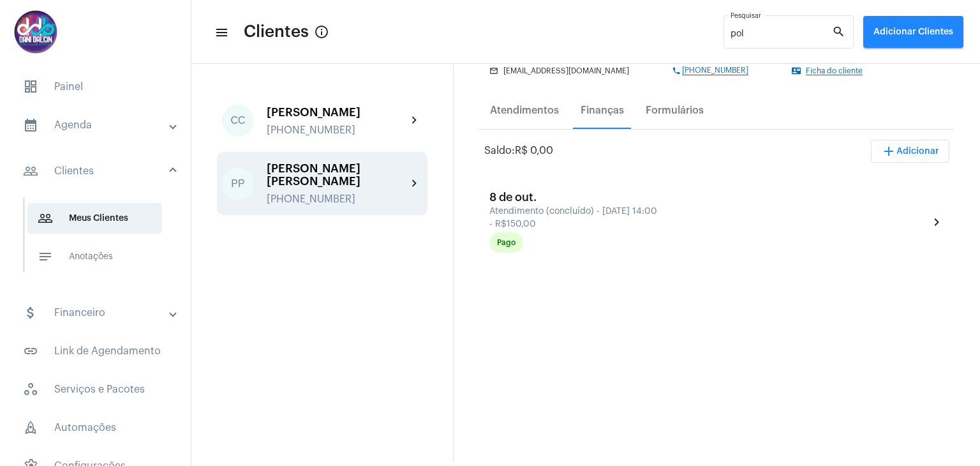
click at [68, 318] on mat-panel-title "attach_money Financeiro" at bounding box center [96, 312] width 147 height 15
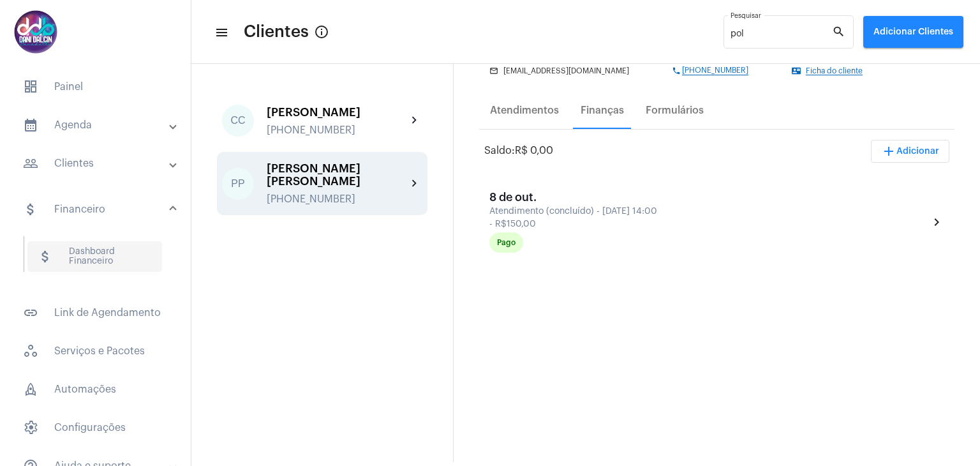
click at [126, 247] on span "attach_money Dashboard Financeiro" at bounding box center [94, 256] width 135 height 31
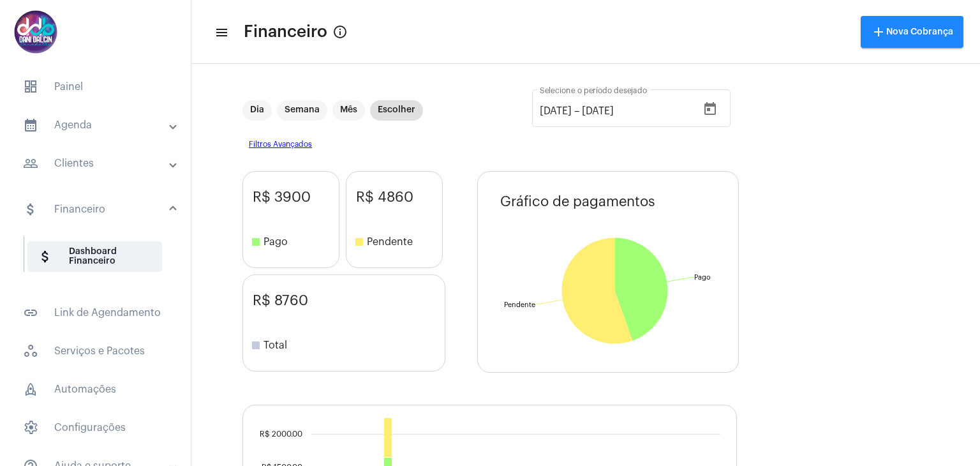
click at [96, 123] on mat-panel-title "calendar_month_outlined Agenda" at bounding box center [96, 124] width 147 height 15
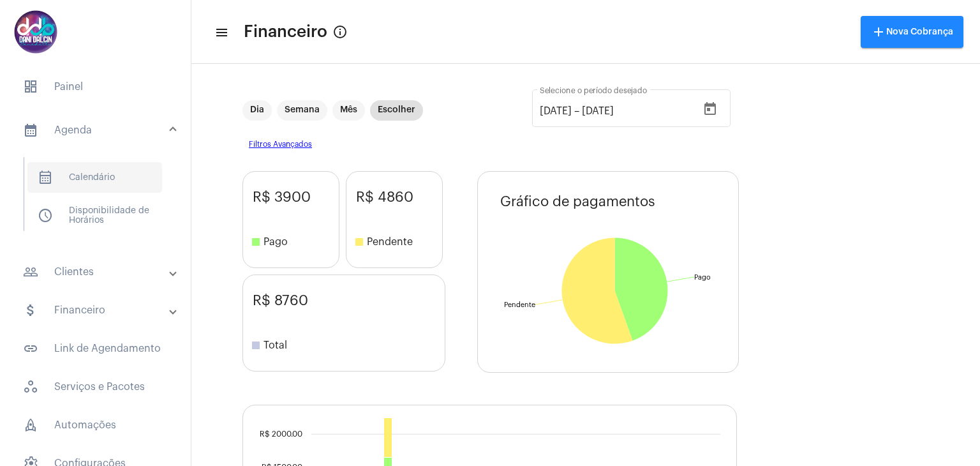
click at [115, 174] on span "calendar_month_outlined Calendário" at bounding box center [94, 177] width 135 height 31
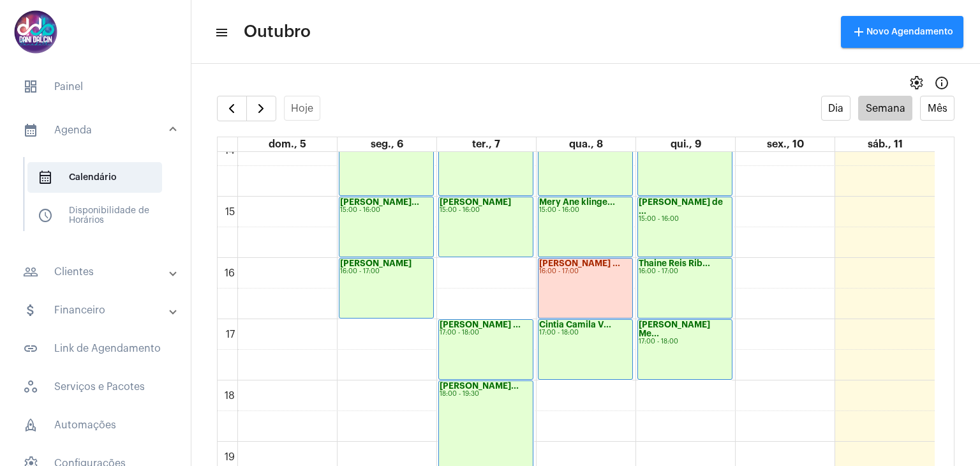
scroll to position [878, 0]
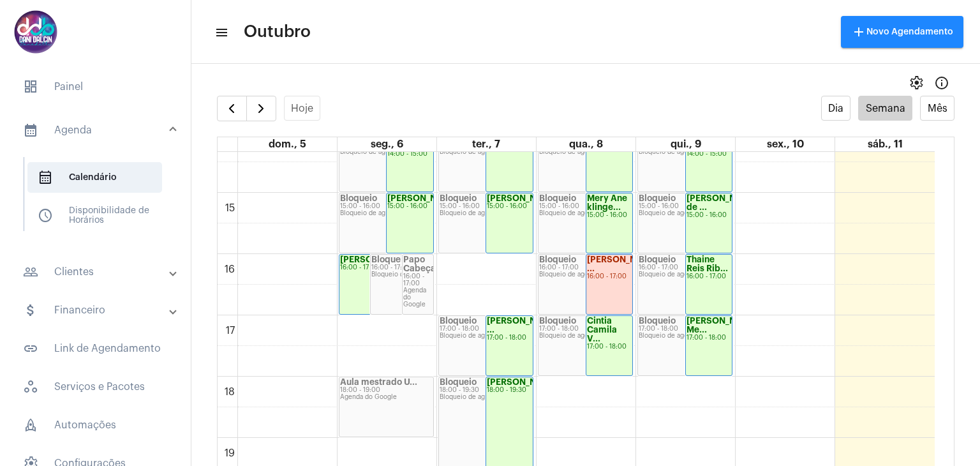
click at [602, 274] on div "16:00 - 17:00" at bounding box center [609, 276] width 45 height 7
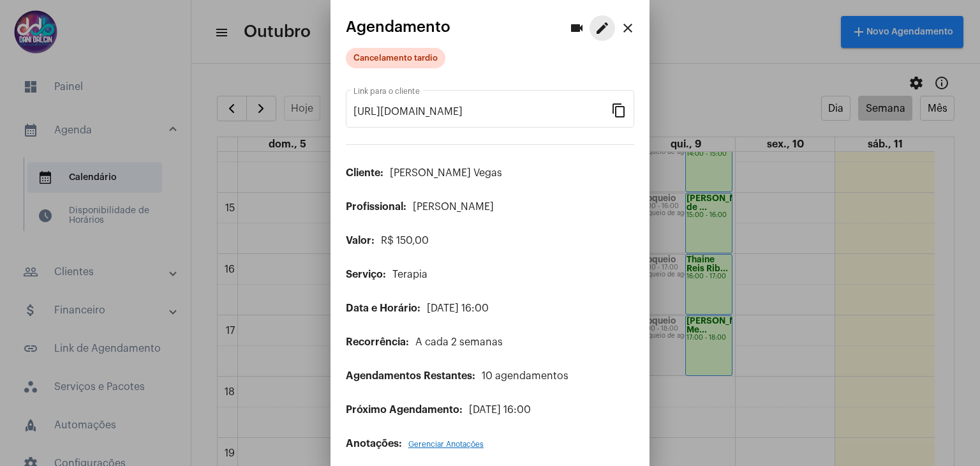
click at [599, 32] on mat-icon "edit" at bounding box center [602, 27] width 15 height 15
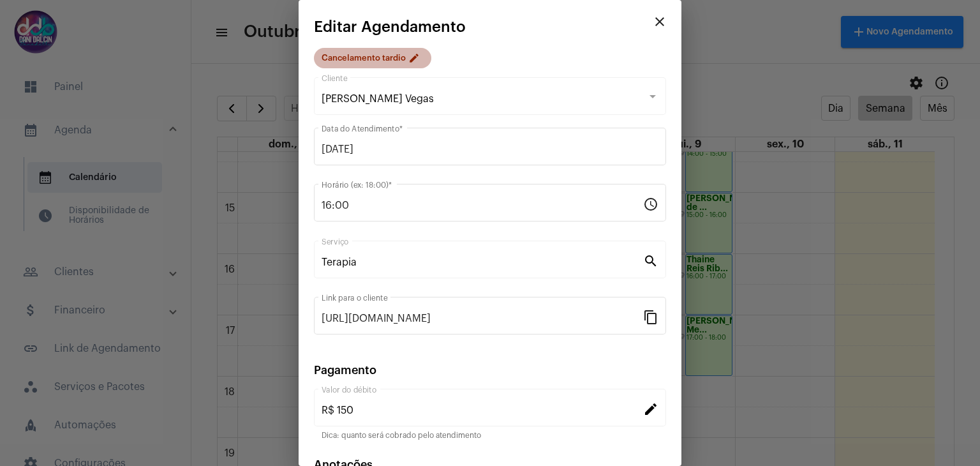
click at [371, 61] on mat-chip "Cancelamento tardio edit" at bounding box center [372, 58] width 117 height 20
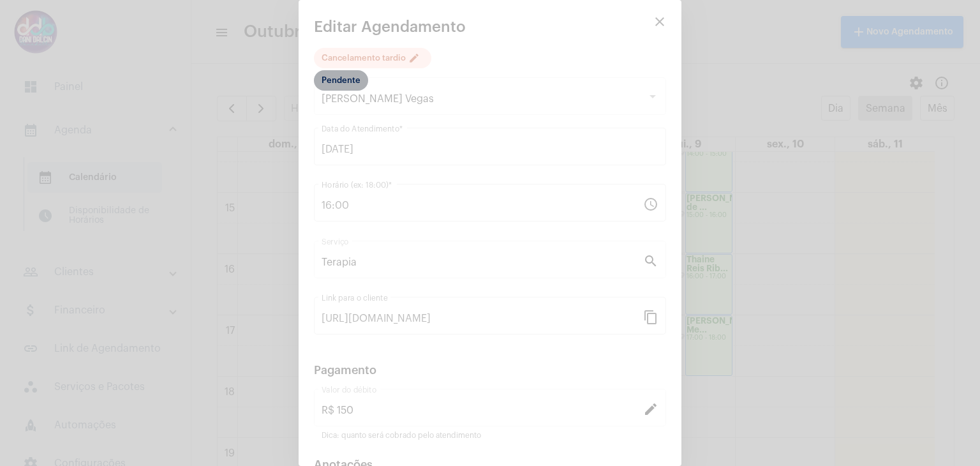
click at [344, 80] on mat-chip "Pendente" at bounding box center [341, 80] width 54 height 20
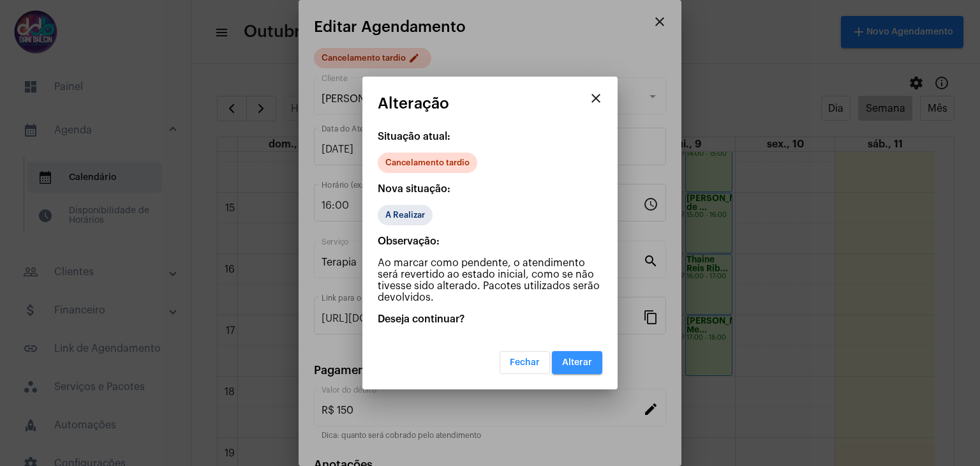
click at [575, 358] on span "Alterar" at bounding box center [577, 362] width 30 height 9
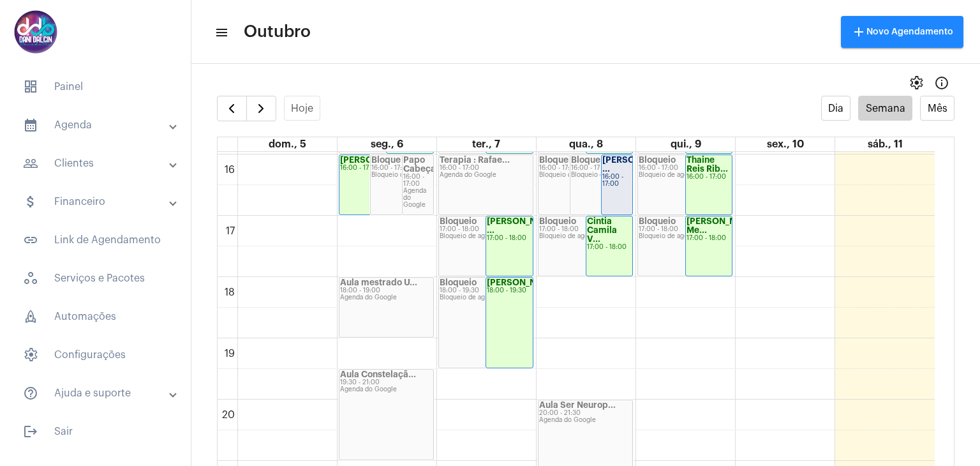
scroll to position [879, 0]
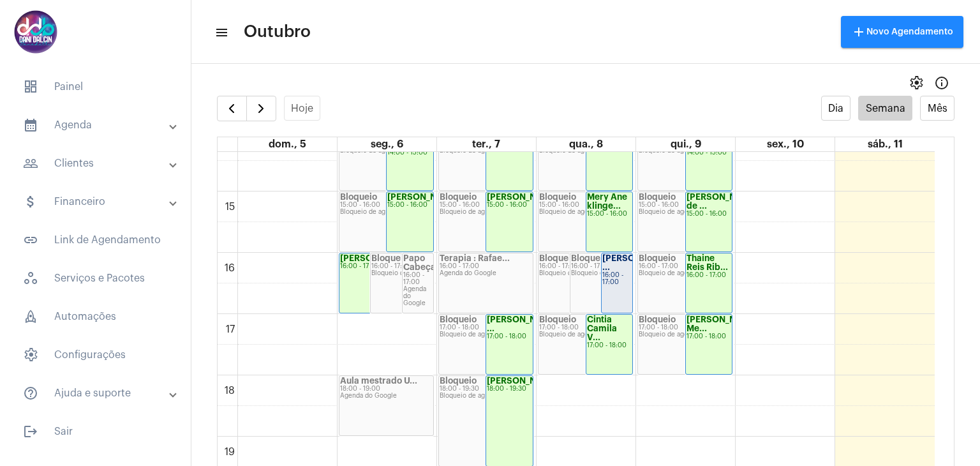
click at [620, 272] on div "[PERSON_NAME] ..." at bounding box center [616, 263] width 29 height 18
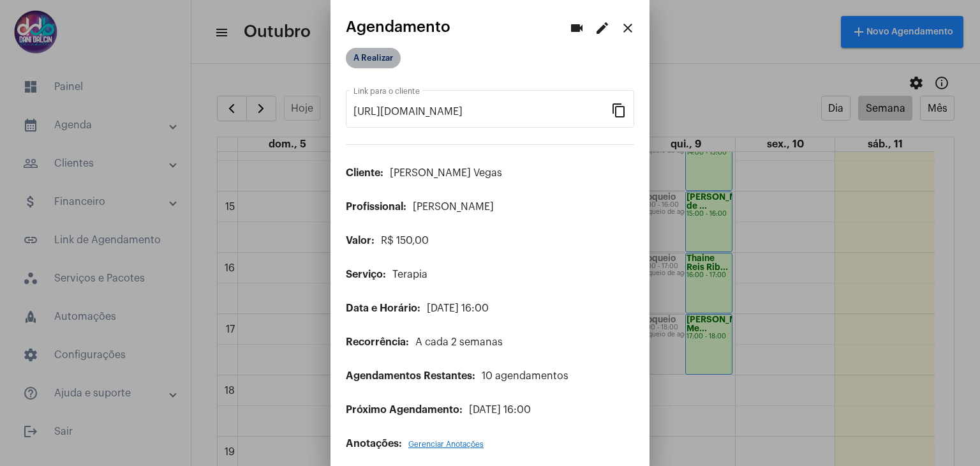
click at [378, 52] on mat-chip "A Realizar" at bounding box center [373, 58] width 55 height 20
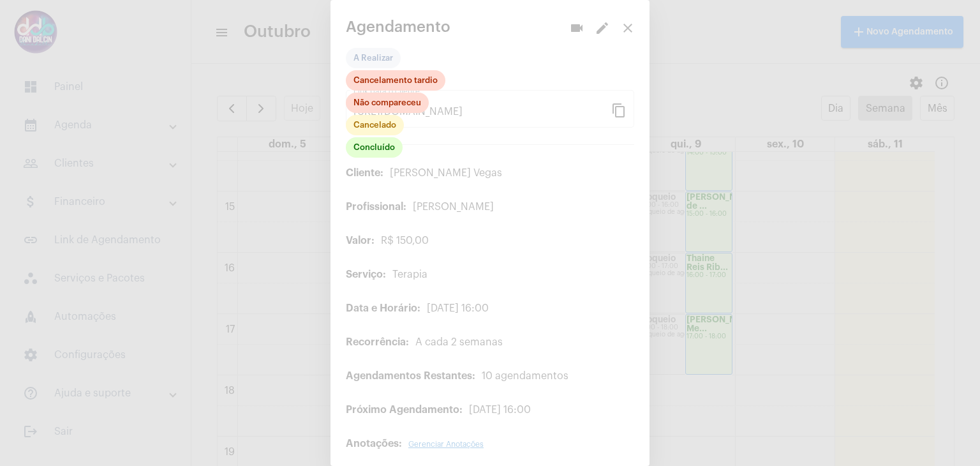
click at [373, 158] on div "Concluído Cancelado Não compareceu Cancelamento tardio" at bounding box center [396, 114] width 100 height 89
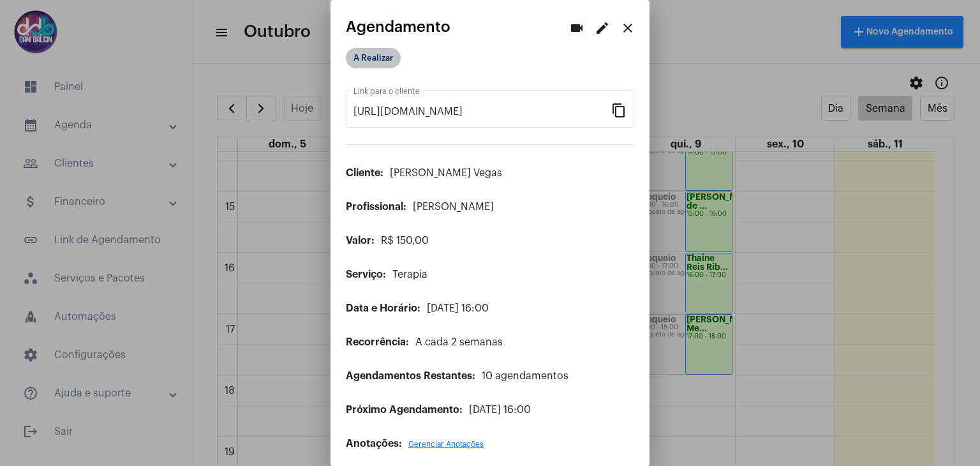
click at [375, 59] on mat-chip "A Realizar" at bounding box center [373, 58] width 55 height 20
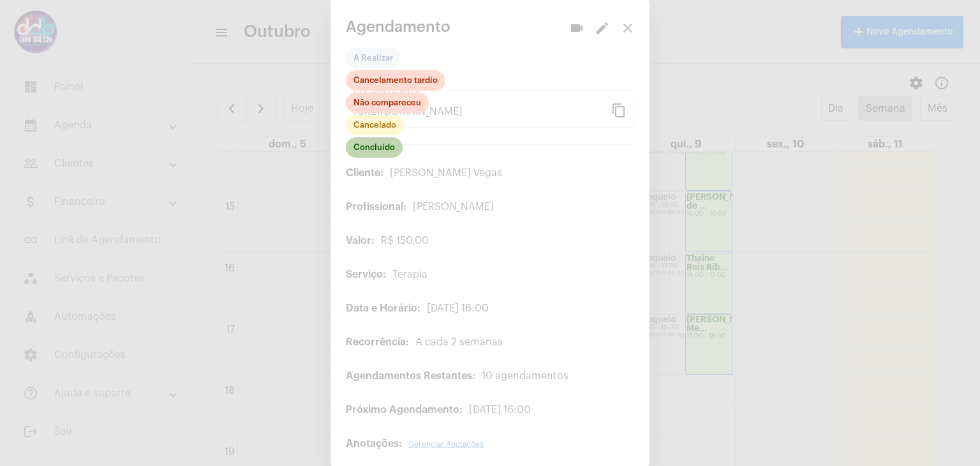
click at [371, 151] on mat-chip "Concluído" at bounding box center [374, 147] width 57 height 20
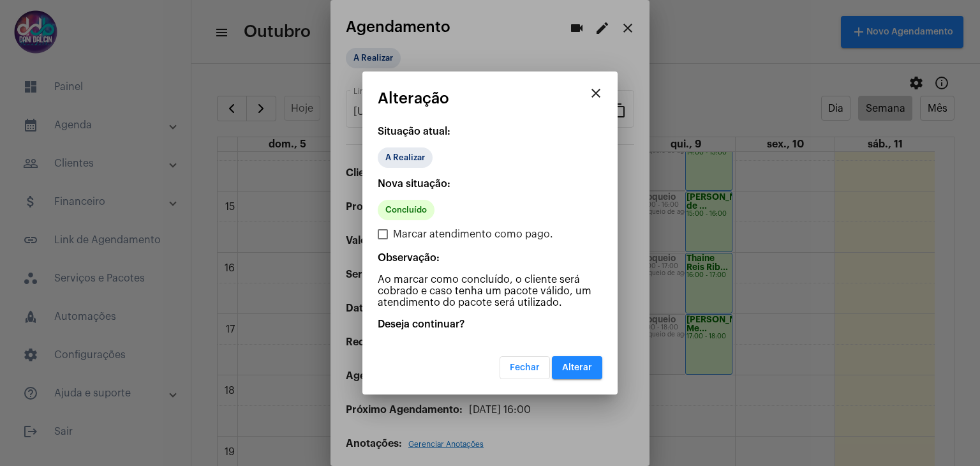
click at [577, 371] on button "Alterar" at bounding box center [577, 367] width 50 height 23
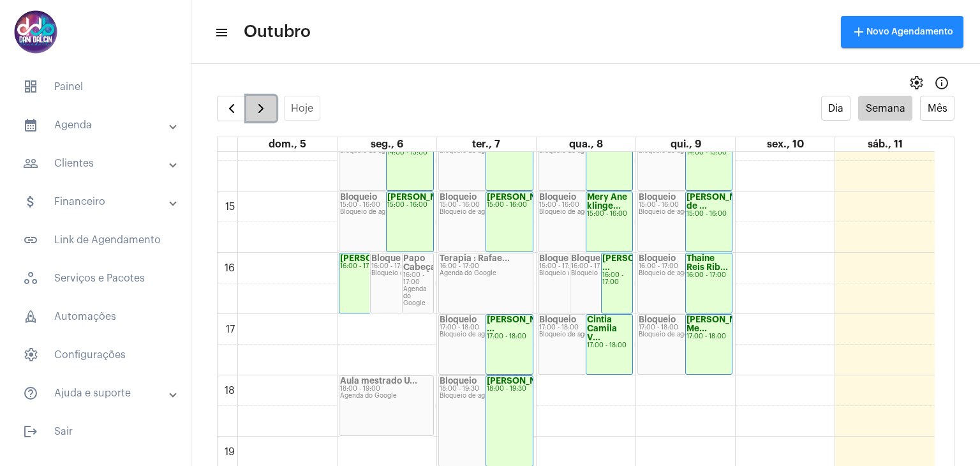
click at [256, 105] on span "button" at bounding box center [260, 108] width 15 height 15
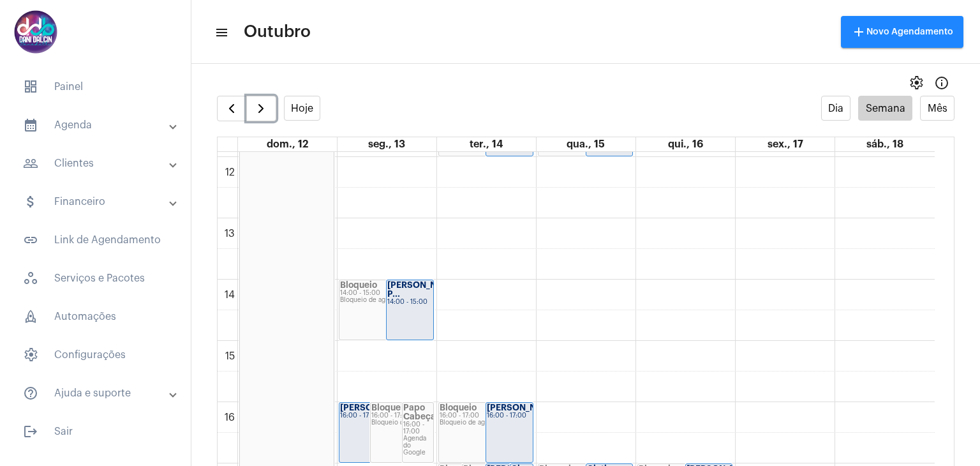
scroll to position [750, 0]
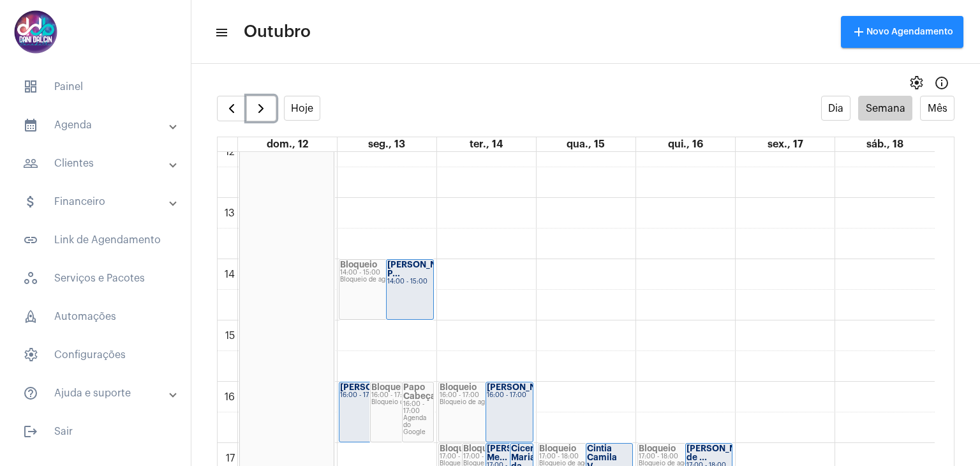
click at [410, 330] on div "00 01 02 03 04 05 06 07 08 09 10 11 12 13 14 15 16 17 18 19 20 21 22 23 Feriado…" at bounding box center [576, 136] width 717 height 1470
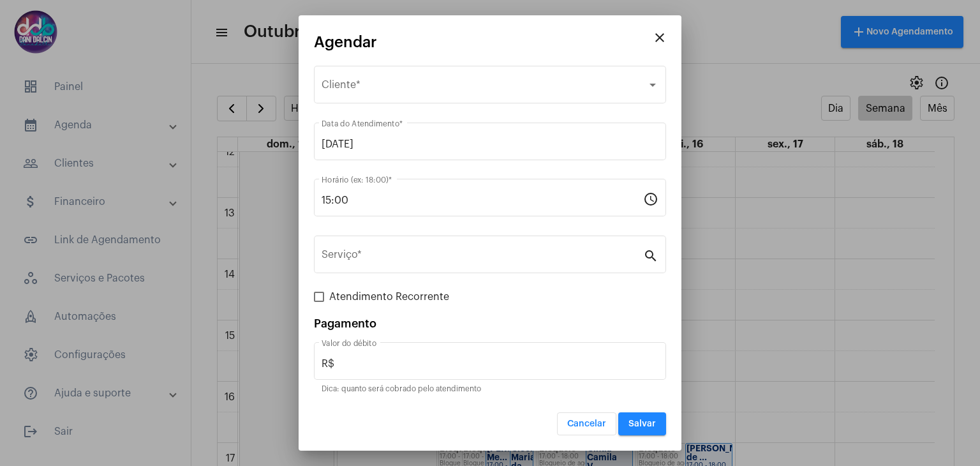
click at [374, 104] on div "Selecione o Cliente Cliente *" at bounding box center [490, 92] width 352 height 52
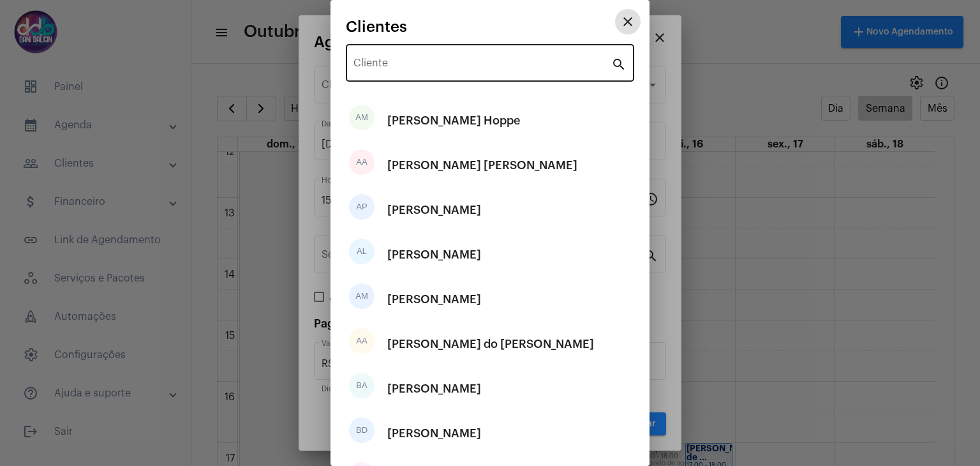
click at [385, 64] on input "Cliente" at bounding box center [483, 65] width 258 height 11
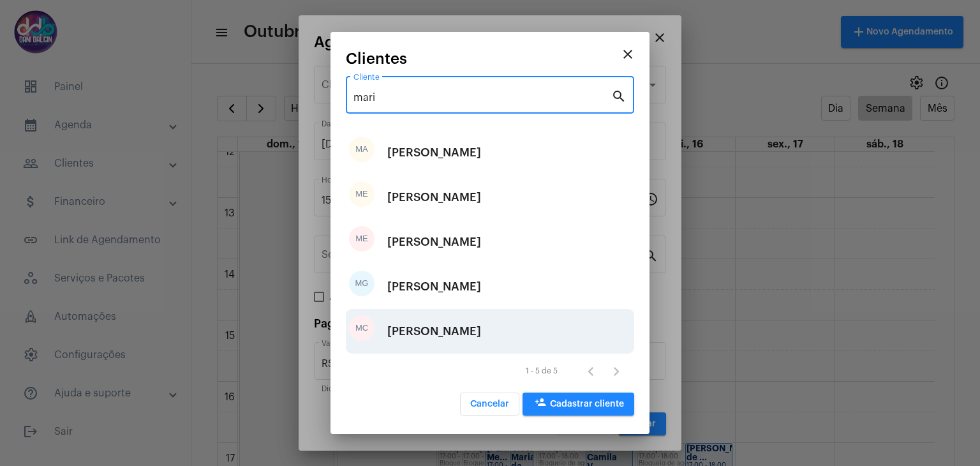
type input "mari"
click at [413, 347] on div "Marilia Cristina Garcia Nassif" at bounding box center [434, 331] width 94 height 38
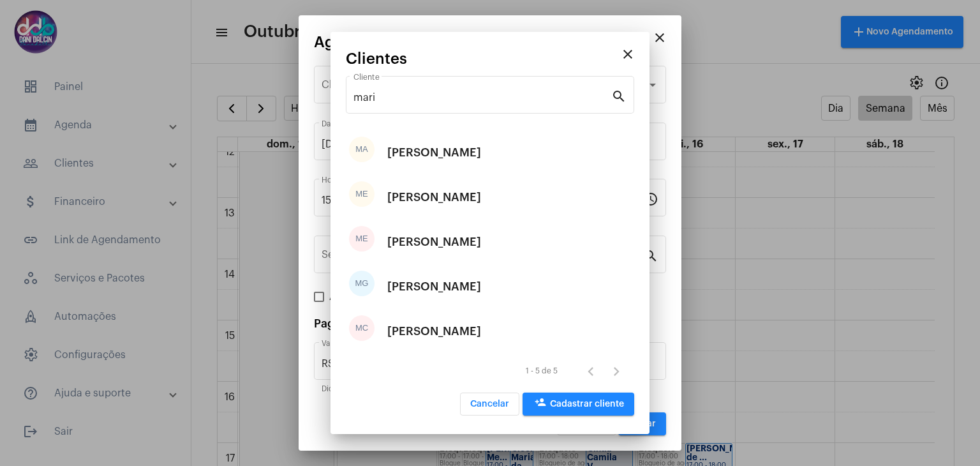
type input "R$ 100"
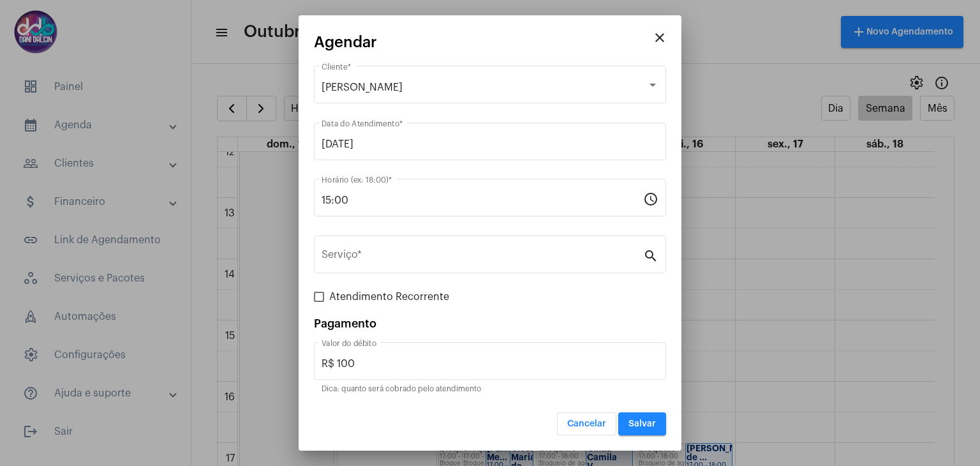
click at [632, 422] on span "Salvar" at bounding box center [642, 423] width 27 height 9
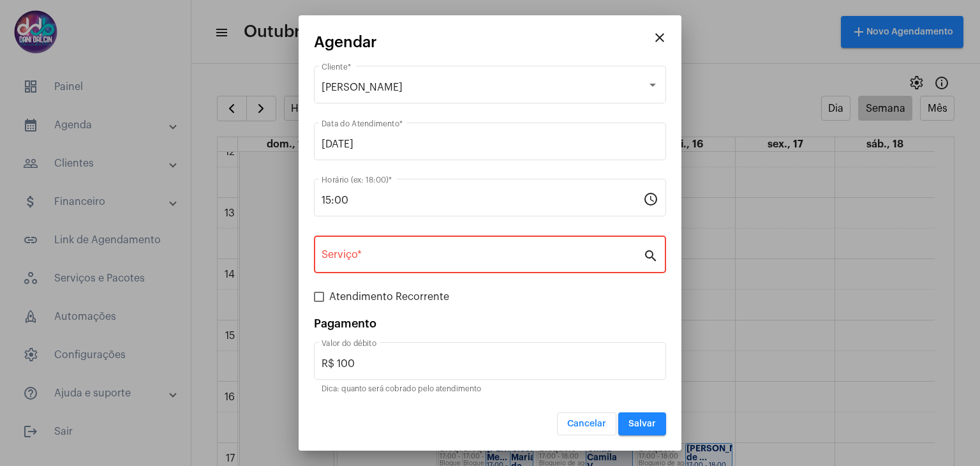
click at [440, 264] on div "Serviço *" at bounding box center [483, 253] width 322 height 40
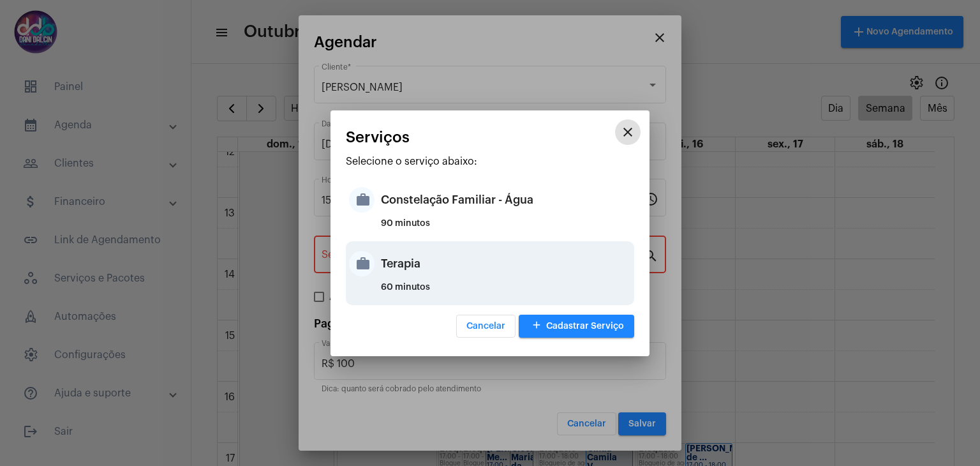
click at [436, 278] on div "Terapia" at bounding box center [506, 263] width 250 height 38
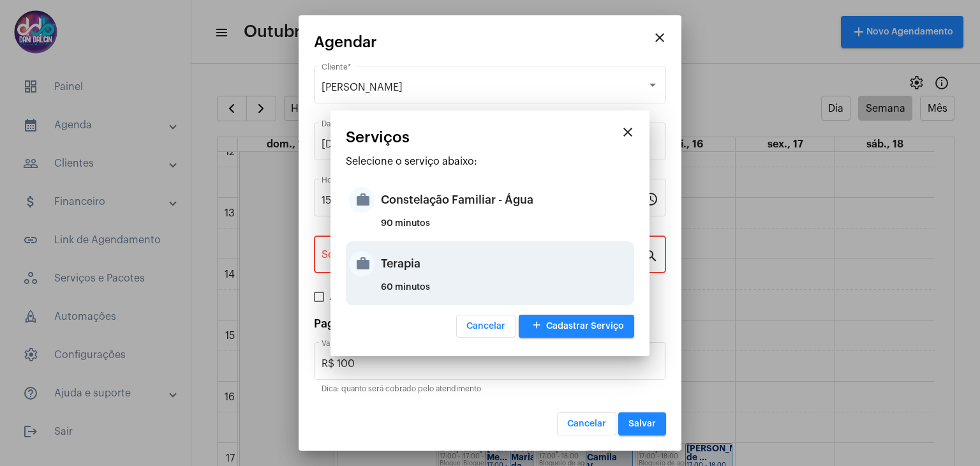
type input "Terapia"
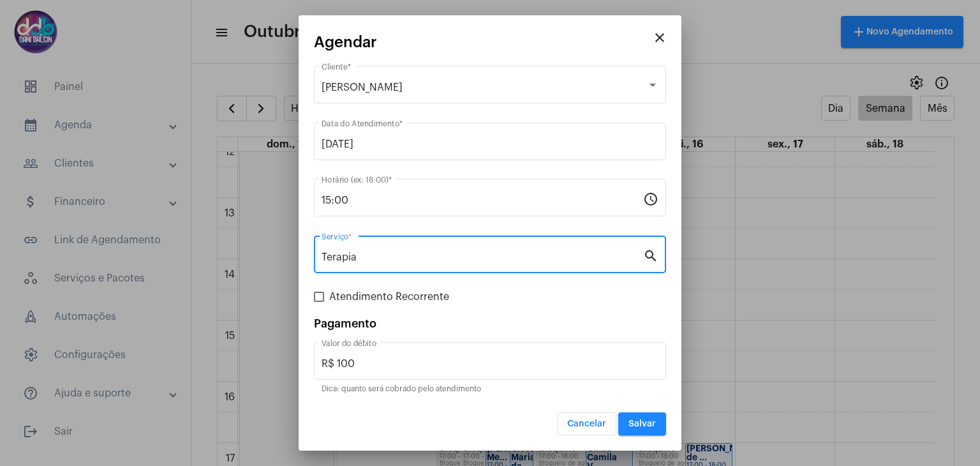
click at [646, 422] on span "Salvar" at bounding box center [642, 423] width 27 height 9
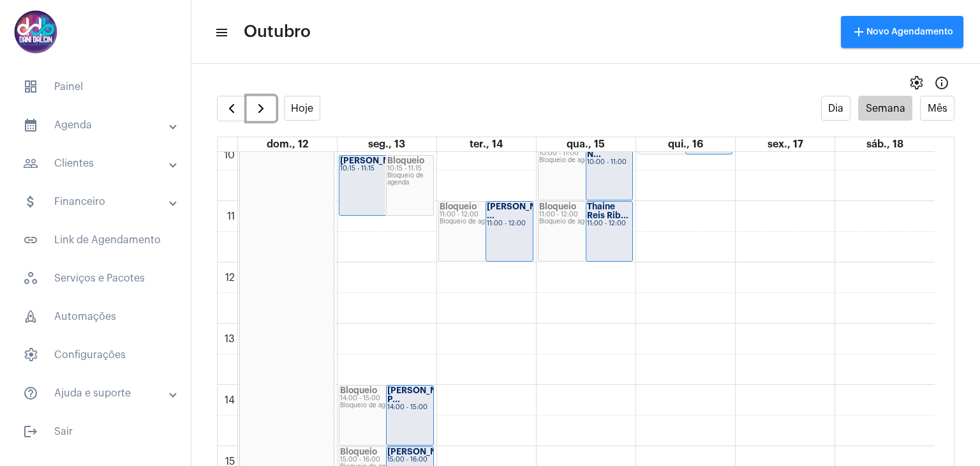
scroll to position [623, 0]
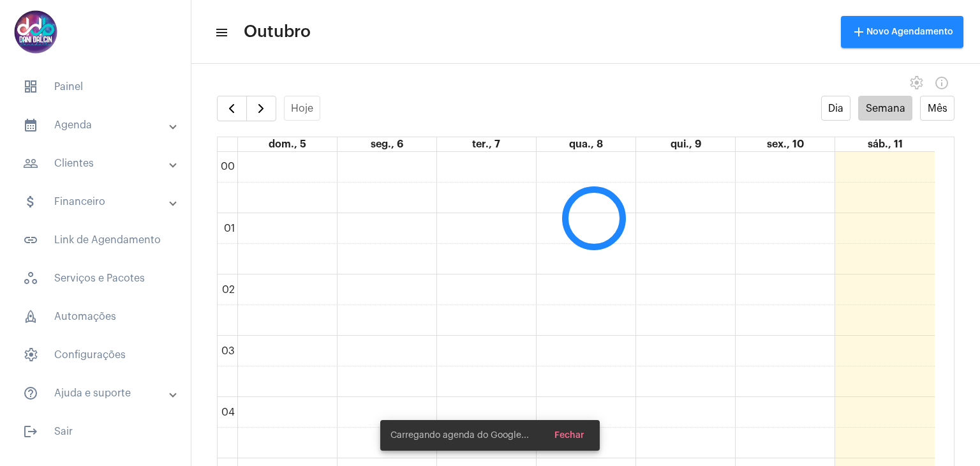
scroll to position [369, 0]
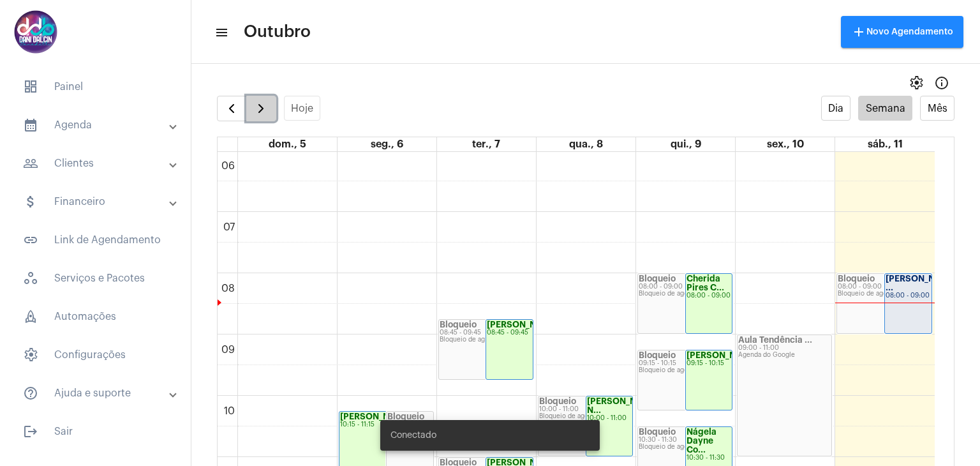
click at [270, 112] on button "button" at bounding box center [261, 109] width 30 height 26
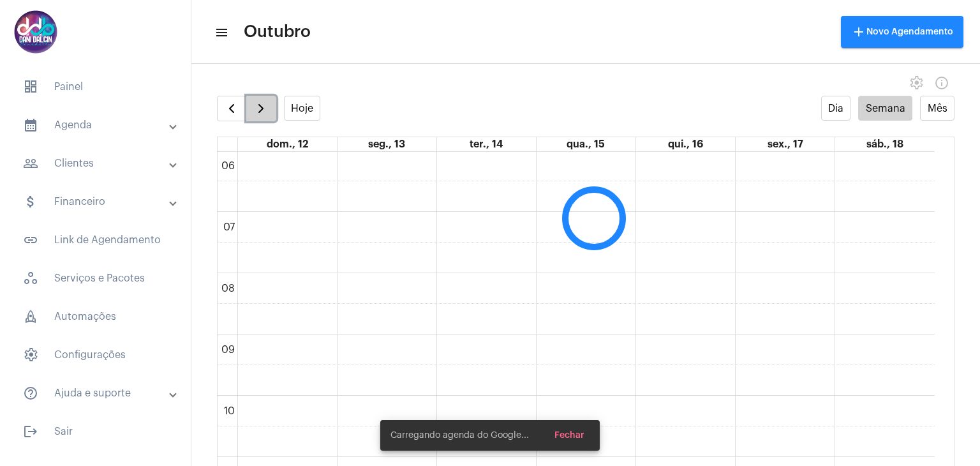
scroll to position [368, 0]
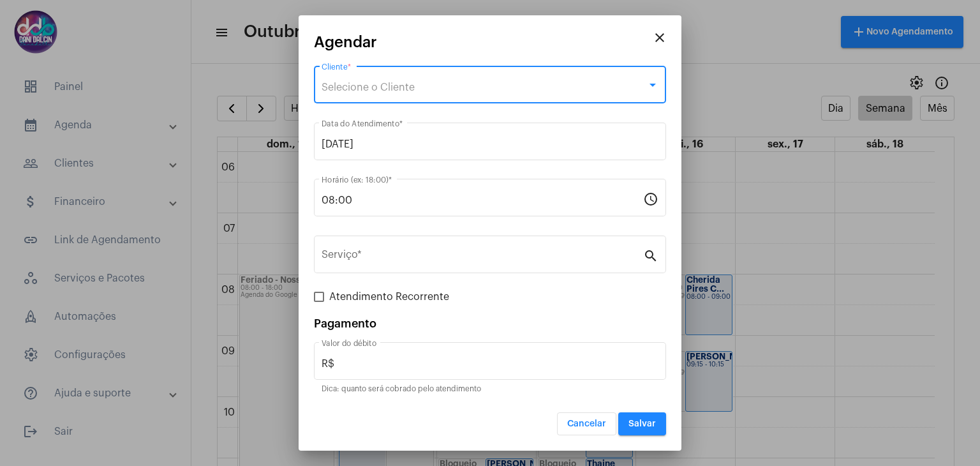
click at [429, 83] on div "Selecione o Cliente" at bounding box center [484, 87] width 325 height 11
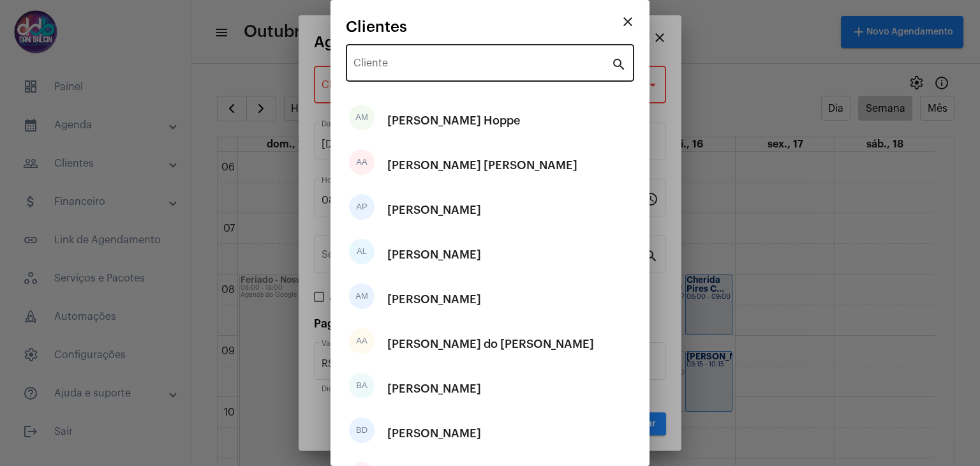
click at [406, 49] on div "Cliente" at bounding box center [483, 61] width 258 height 40
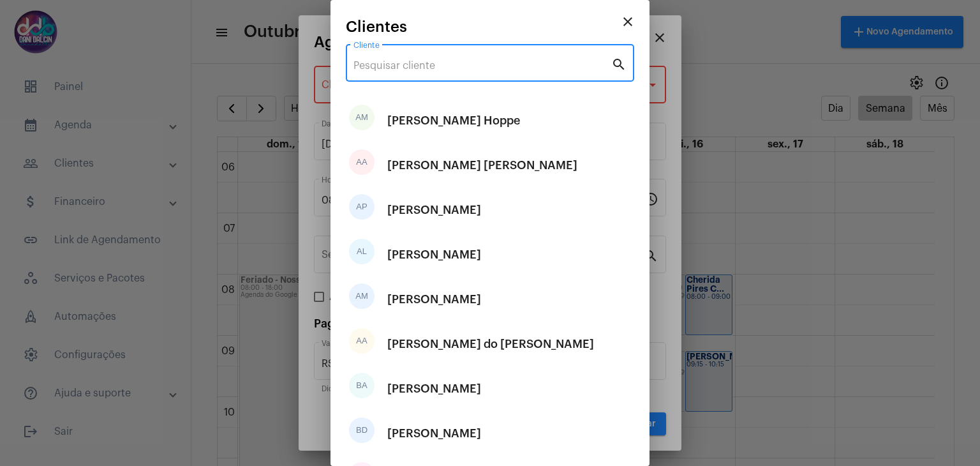
type input "b"
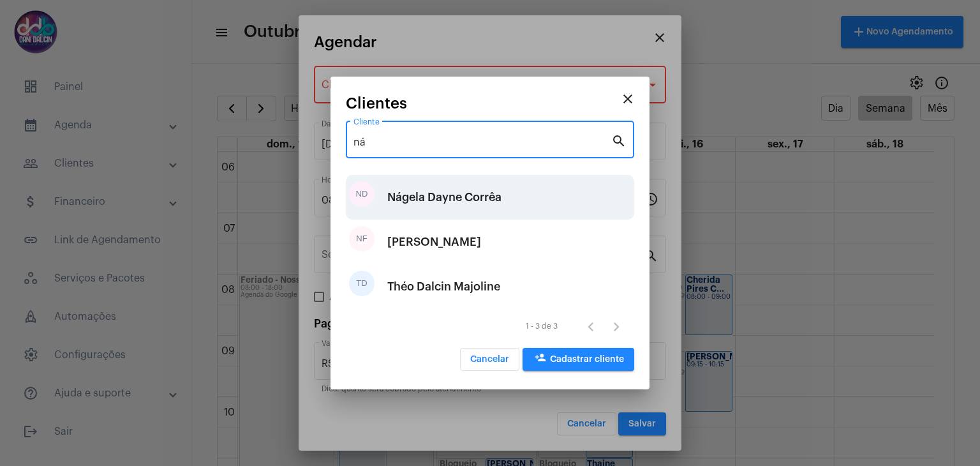
type input "ná"
click at [436, 200] on div "Nágela Dayne Corrêa" at bounding box center [444, 197] width 114 height 38
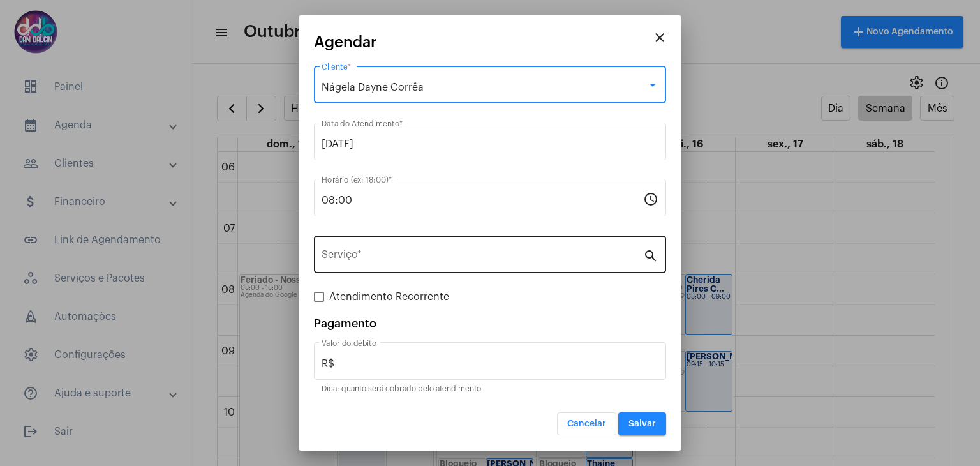
click at [373, 252] on input "Serviço *" at bounding box center [483, 256] width 322 height 11
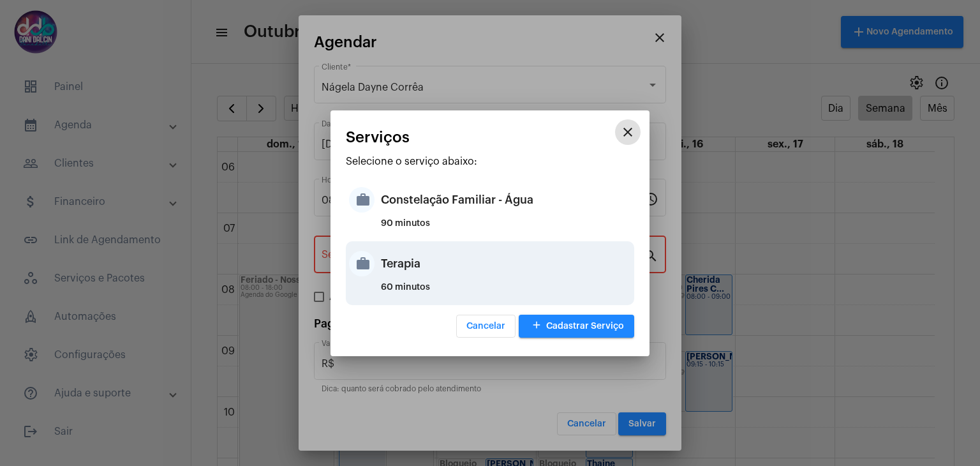
click at [384, 261] on div "Terapia" at bounding box center [506, 263] width 250 height 38
type input "Terapia"
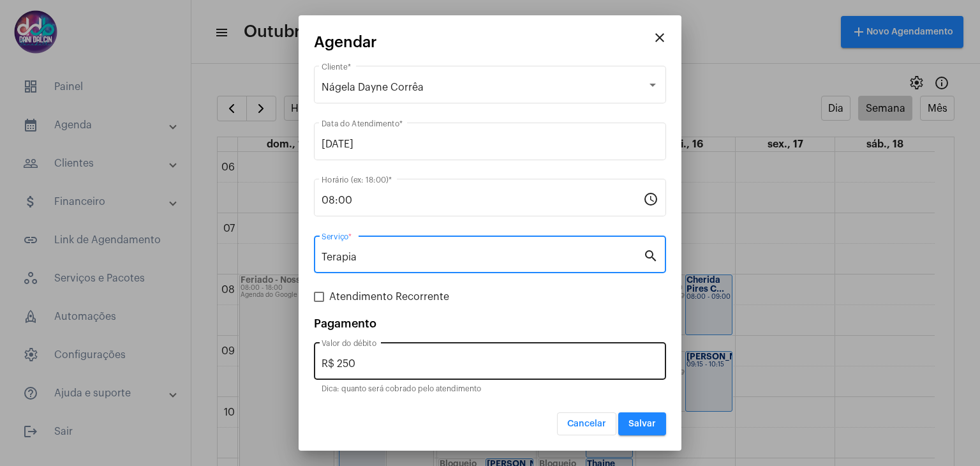
click at [392, 363] on input "R$ 250" at bounding box center [490, 363] width 337 height 11
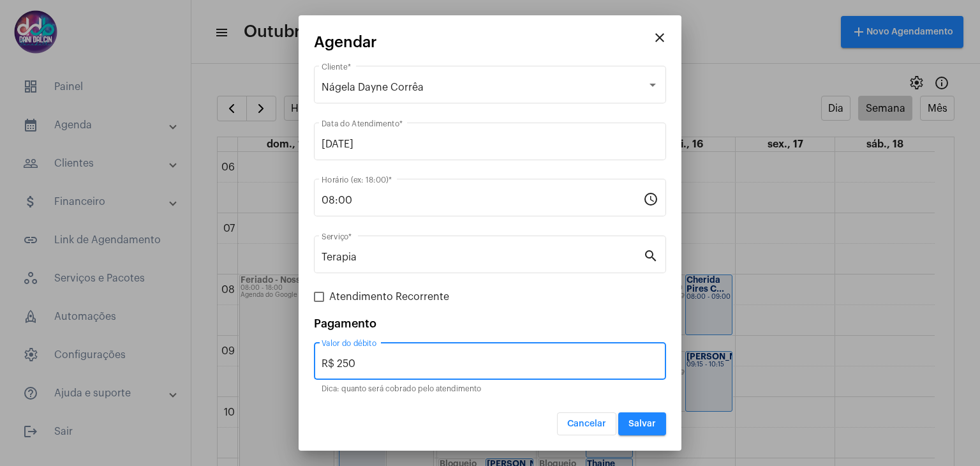
click at [392, 363] on input "R$ 250" at bounding box center [490, 363] width 337 height 11
type input "R$ 150"
click at [368, 292] on span "Atendimento Recorrente" at bounding box center [389, 296] width 120 height 15
click at [319, 302] on input "Atendimento Recorrente" at bounding box center [318, 302] width 1 height 1
checkbox input "true"
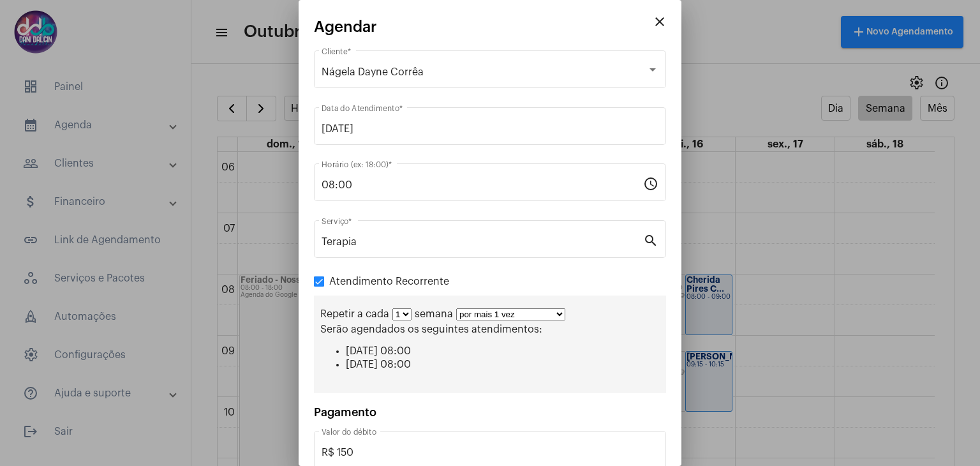
click at [551, 316] on select "por mais 1 vez por mais 2 vezes por mais 3 vezes por mais 4 vezes por mais 5 ve…" at bounding box center [510, 314] width 109 height 12
select select "10: 0"
click at [456, 308] on select "por mais 1 vez por mais 2 vezes por mais 3 vezes por mais 4 vezes por mais 5 ve…" at bounding box center [510, 314] width 109 height 12
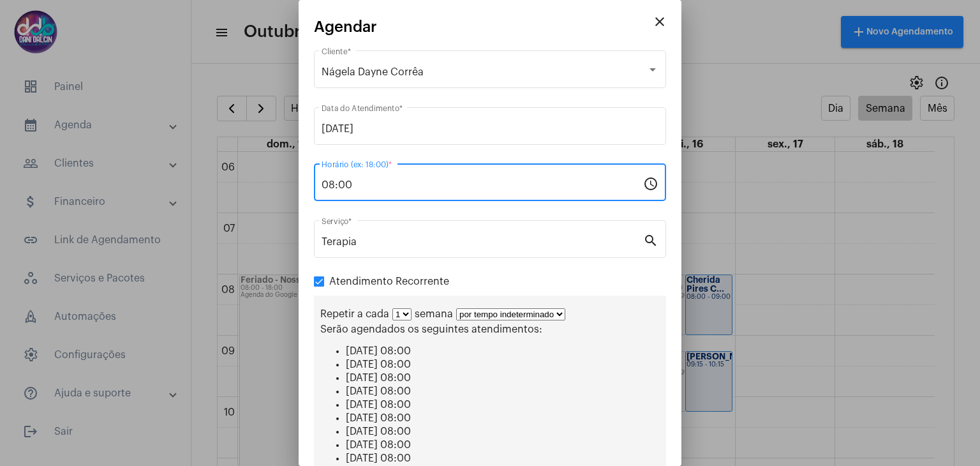
click at [334, 187] on input "08:00" at bounding box center [483, 184] width 322 height 11
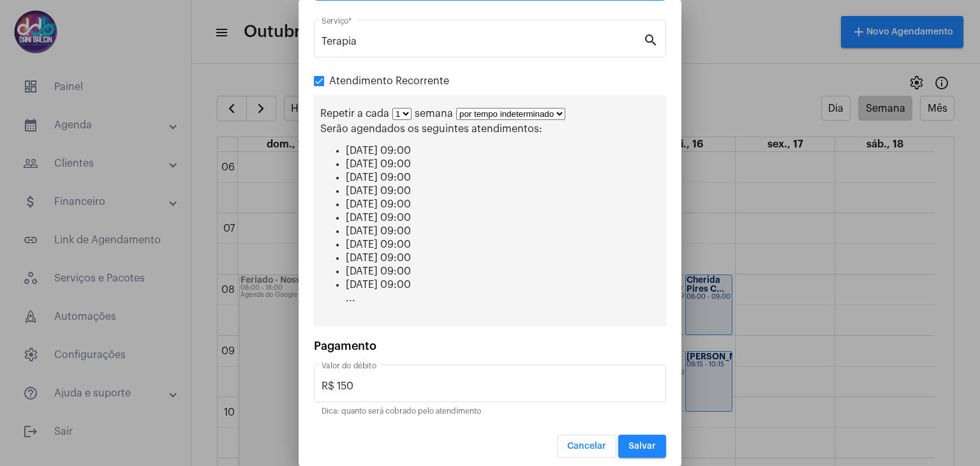
scroll to position [203, 0]
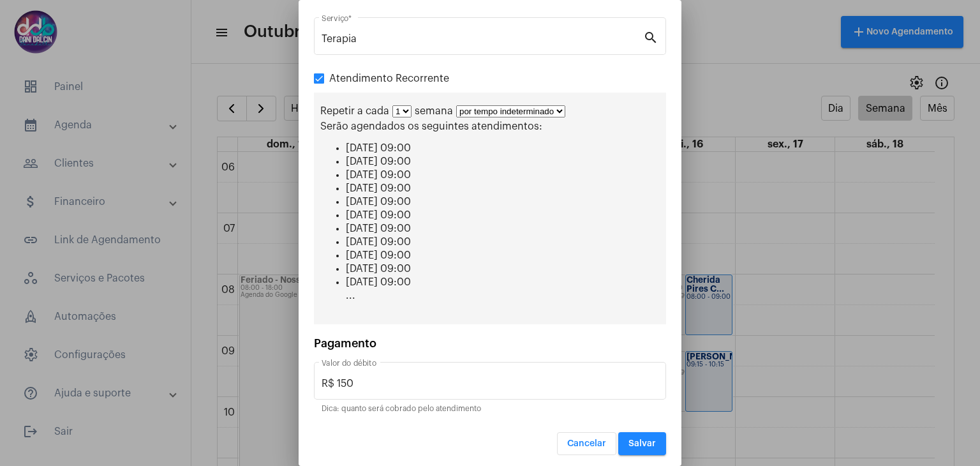
type input "09:00"
click at [636, 440] on span "Salvar" at bounding box center [642, 443] width 27 height 9
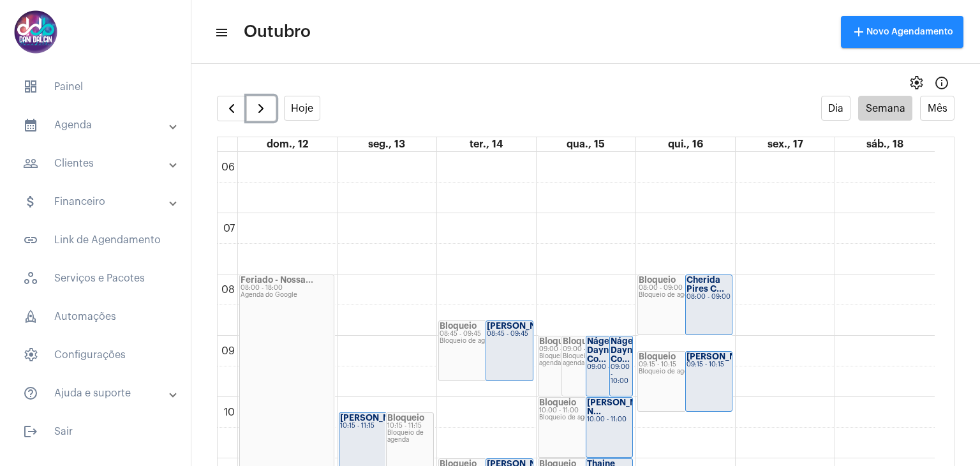
click at [596, 358] on strong "Nágela Dayne Co..." at bounding box center [602, 350] width 30 height 26
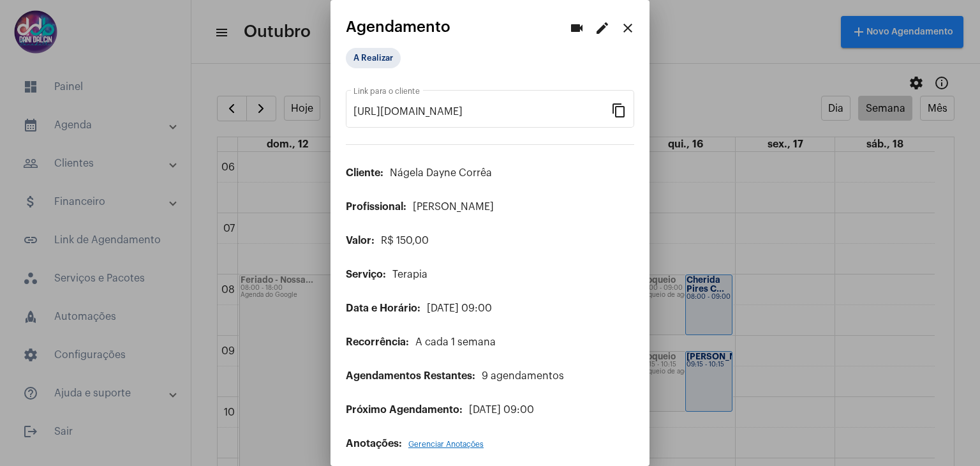
click at [595, 29] on mat-icon "edit" at bounding box center [602, 27] width 15 height 15
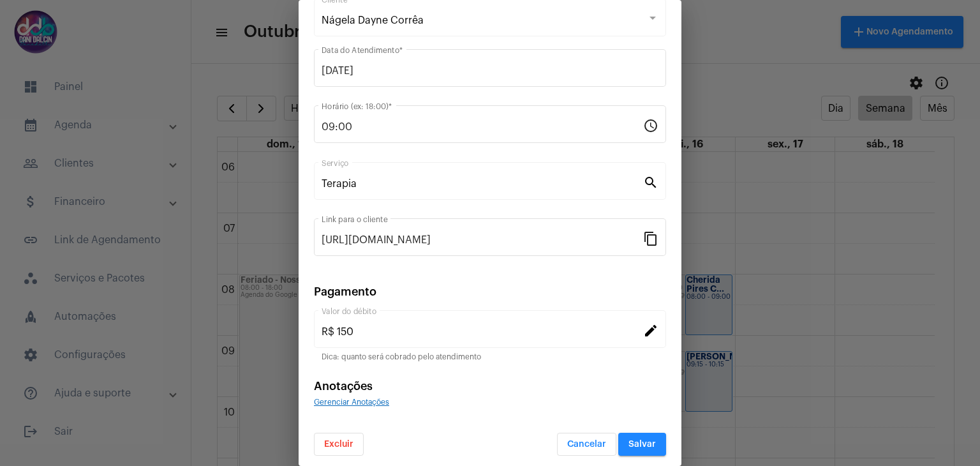
scroll to position [82, 0]
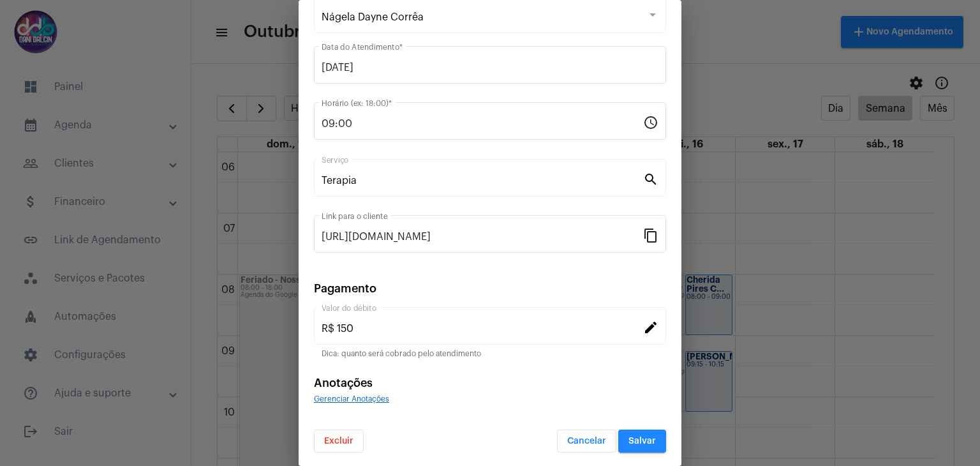
click at [349, 438] on span "Excluir" at bounding box center [338, 440] width 29 height 9
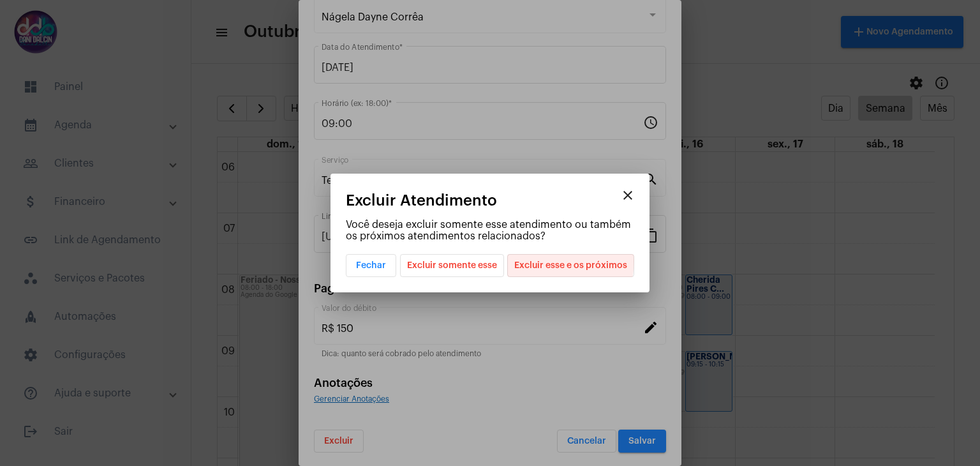
click at [554, 260] on span "Excluir esse e os próximos" at bounding box center [570, 266] width 113 height 22
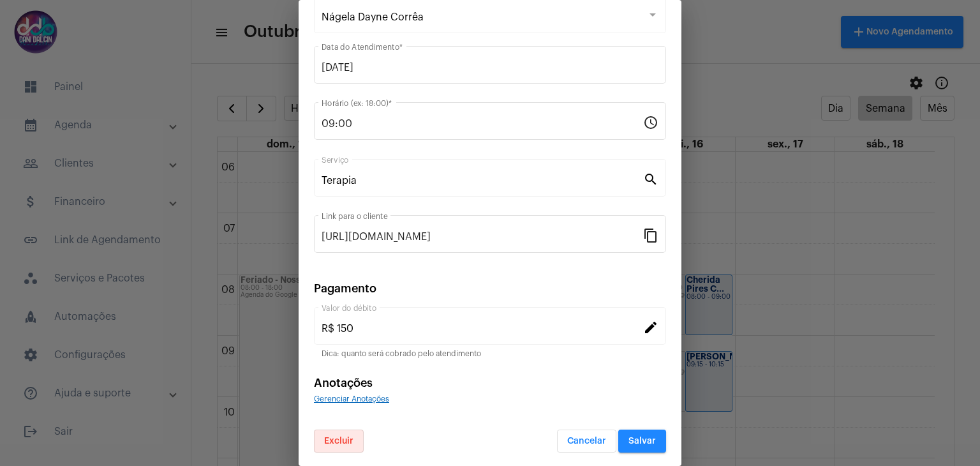
click at [637, 441] on span "Salvar" at bounding box center [642, 440] width 27 height 9
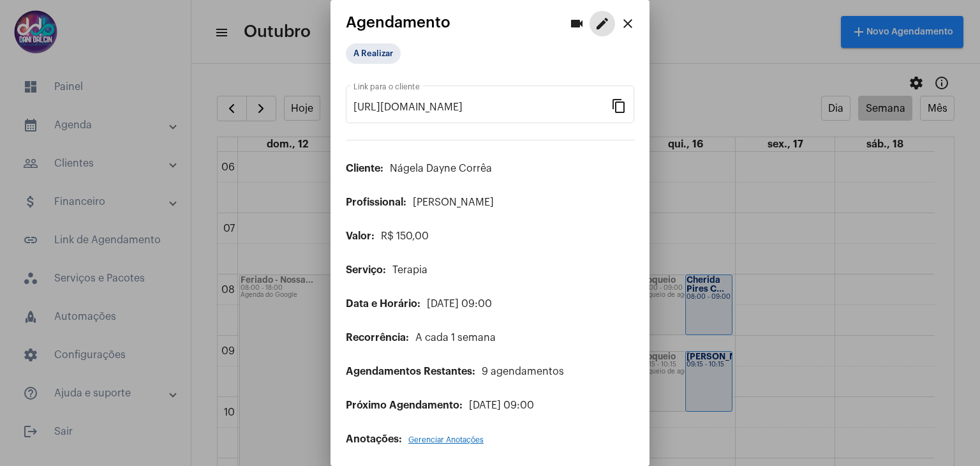
scroll to position [6, 0]
click at [623, 23] on mat-icon "close" at bounding box center [627, 22] width 15 height 15
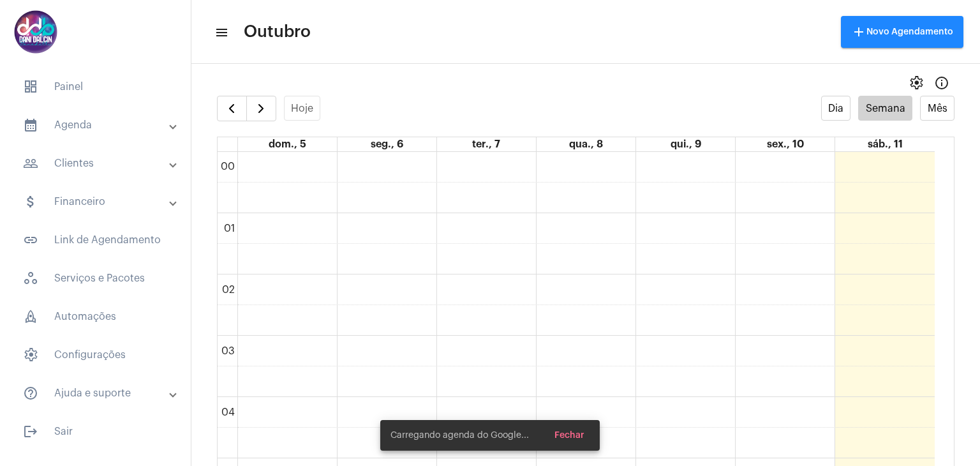
scroll to position [369, 0]
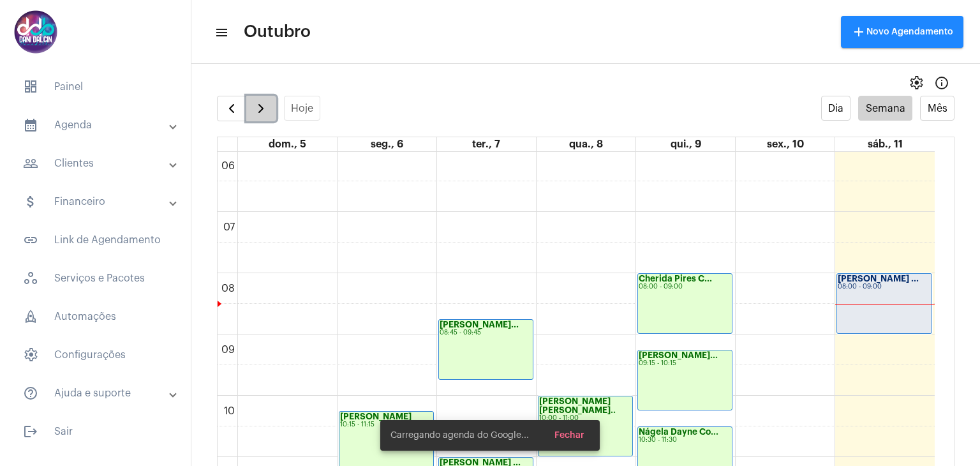
click at [260, 104] on span "button" at bounding box center [260, 108] width 15 height 15
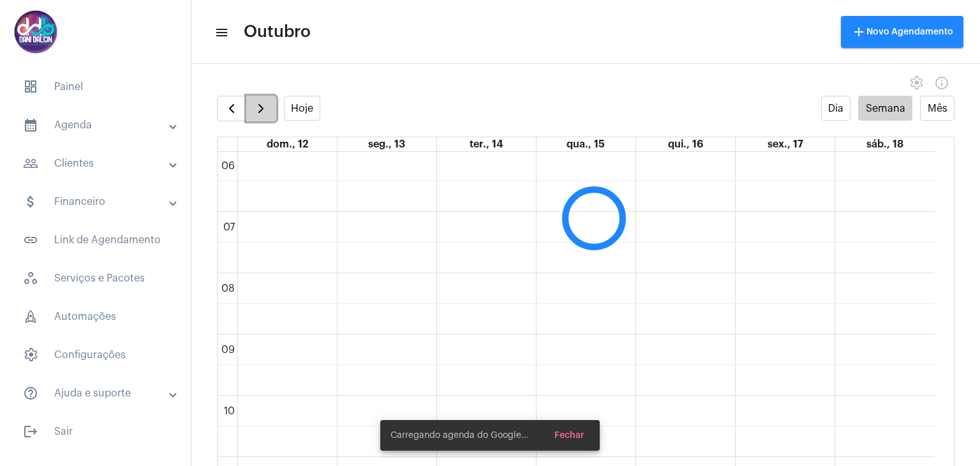
scroll to position [368, 0]
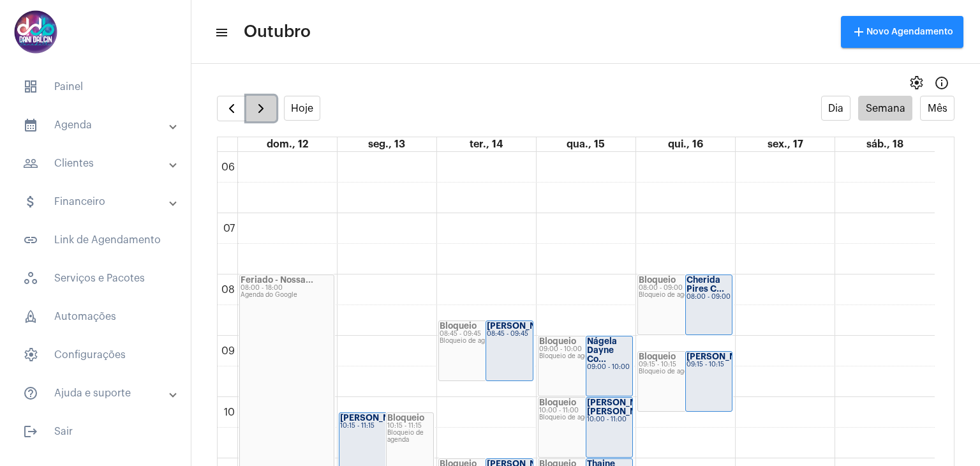
click at [253, 119] on button "button" at bounding box center [261, 109] width 30 height 26
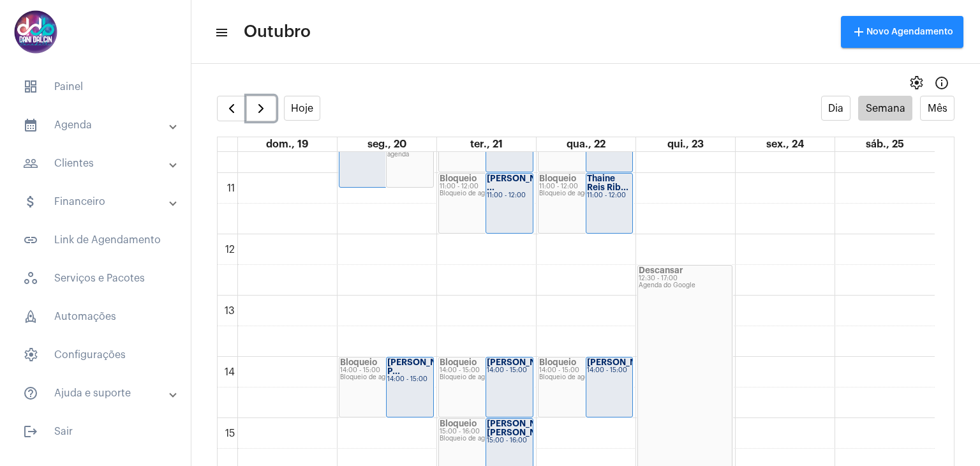
scroll to position [750, 0]
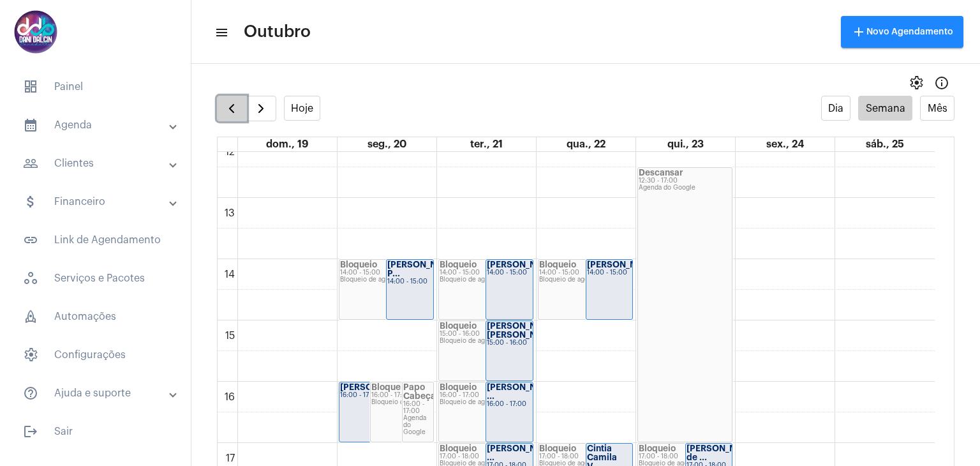
click at [235, 111] on span "button" at bounding box center [231, 108] width 15 height 15
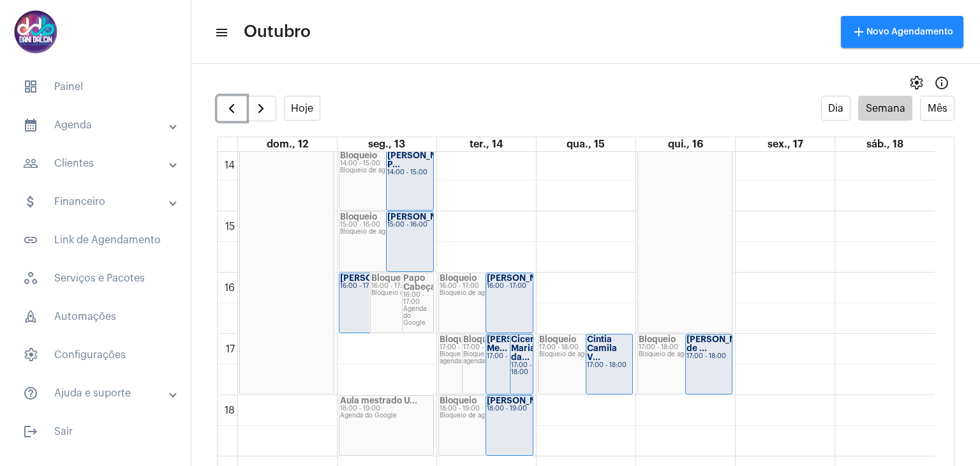
scroll to position [878, 0]
